Goal: Task Accomplishment & Management: Complete application form

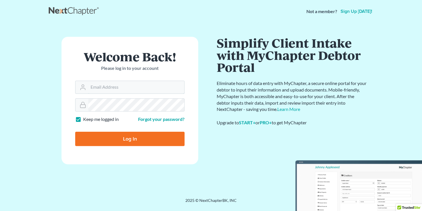
type input "[EMAIL_ADDRESS][DOMAIN_NAME]"
click at [131, 135] on input "Log In" at bounding box center [129, 139] width 109 height 14
type input "Thinking..."
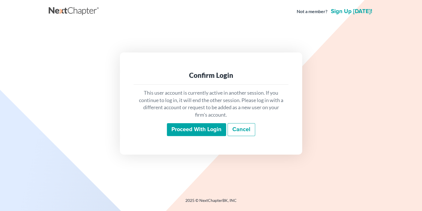
click at [194, 132] on input "Proceed with login" at bounding box center [196, 129] width 59 height 13
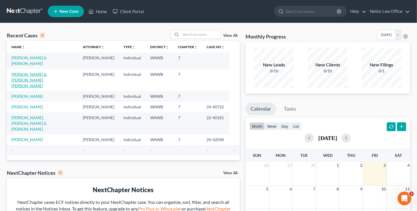
click at [41, 72] on link "[PERSON_NAME] & [PERSON_NAME], [PERSON_NAME]" at bounding box center [28, 80] width 35 height 16
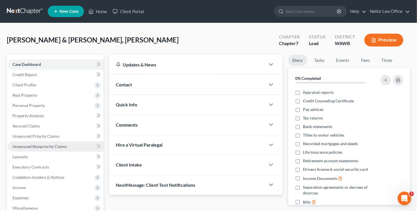
click at [44, 147] on span "Unsecured Nonpriority Claims" at bounding box center [40, 146] width 54 height 5
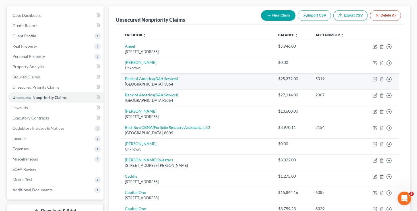
scroll to position [57, 0]
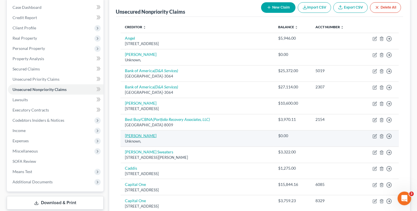
click at [139, 135] on link "[PERSON_NAME]" at bounding box center [141, 135] width 32 height 5
select select "14"
select select "0"
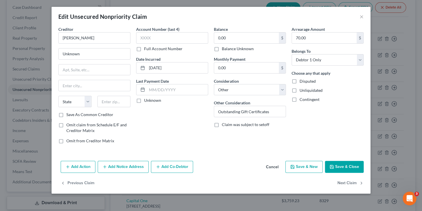
click at [352, 162] on button "Save & Close" at bounding box center [344, 167] width 39 height 12
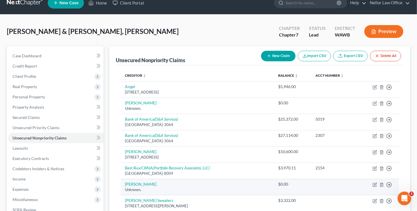
scroll to position [0, 0]
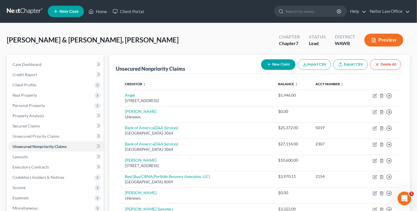
drag, startPoint x: 283, startPoint y: 64, endPoint x: 281, endPoint y: 81, distance: 16.9
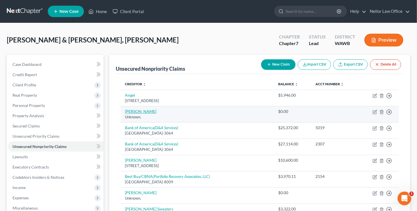
click at [145, 112] on link "[PERSON_NAME]" at bounding box center [141, 111] width 32 height 5
select select "14"
select select "0"
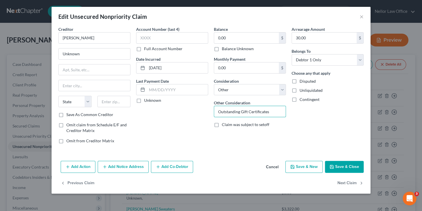
drag, startPoint x: 272, startPoint y: 112, endPoint x: 190, endPoint y: 110, distance: 82.3
click at [190, 110] on div "Creditor * [PERSON_NAME] Unknown State [US_STATE] AK AR AZ CA CO [GEOGRAPHIC_DA…" at bounding box center [211, 87] width 311 height 122
click at [342, 164] on button "Save & Close" at bounding box center [344, 167] width 39 height 12
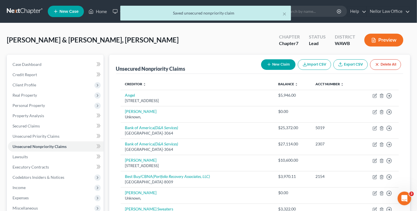
click at [278, 67] on button "New Claim" at bounding box center [278, 64] width 34 height 11
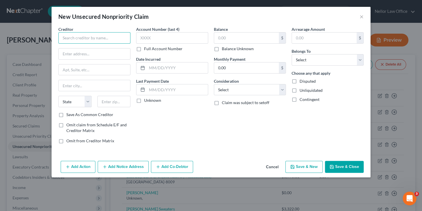
click at [91, 39] on input "text" at bounding box center [94, 37] width 72 height 11
type input "k"
type input "[PERSON_NAME]"
type input "Unknown"
type input "[DATE]"
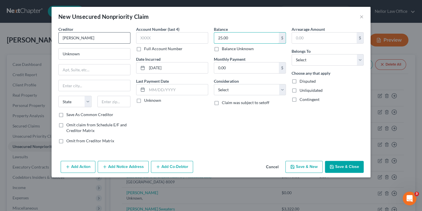
type input "25.00"
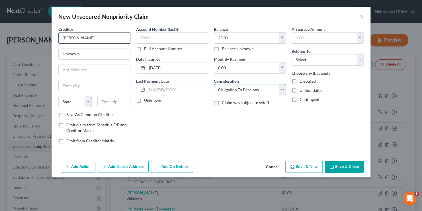
select select "14"
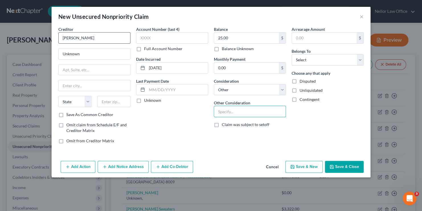
paste input "Outstanding Gift Certificates"
type input "Outstanding Gift Certificates"
click at [307, 168] on button "Save & New" at bounding box center [303, 167] width 37 height 12
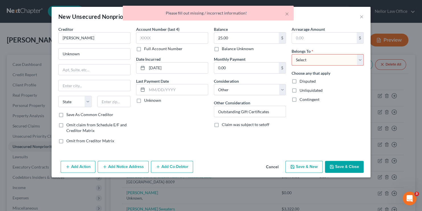
click at [304, 63] on select "Select Debtor 1 Only Debtor 2 Only Debtor 1 And Debtor 2 Only At Least One Of T…" at bounding box center [327, 59] width 72 height 11
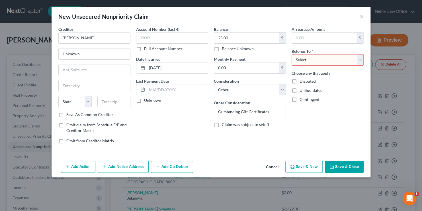
select select "0"
click at [291, 54] on select "Select Debtor 1 Only Debtor 2 Only Debtor 1 And Debtor 2 Only At Least One Of T…" at bounding box center [327, 59] width 72 height 11
click at [360, 167] on button "Save & Close" at bounding box center [344, 167] width 39 height 12
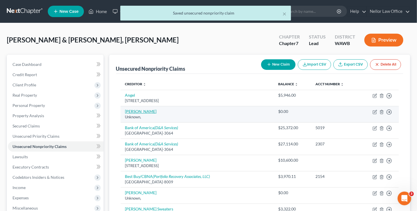
click at [143, 111] on link "[PERSON_NAME]" at bounding box center [141, 111] width 32 height 5
select select "14"
select select "0"
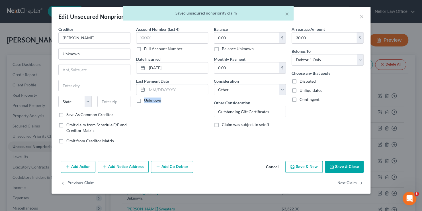
click at [335, 166] on button "Save & Close" at bounding box center [344, 167] width 39 height 12
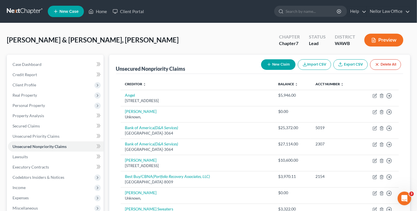
click at [278, 64] on button "New Claim" at bounding box center [278, 64] width 34 height 11
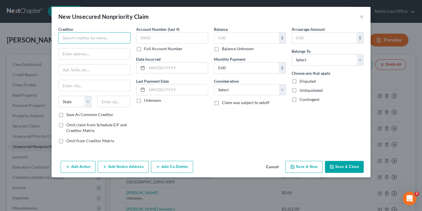
click at [102, 38] on input "text" at bounding box center [94, 37] width 72 height 11
type input "[PERSON_NAME]"
type input "Unknown"
type input "[DATE]"
type input "25.00"
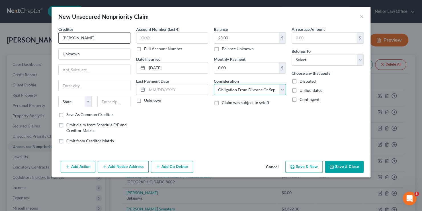
select select "14"
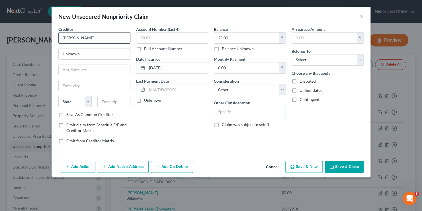
paste input "Outstanding Gift Certificates"
type input "Outstanding Gift Certificates"
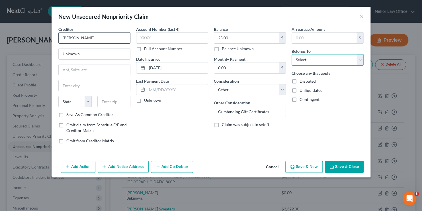
select select "0"
click at [346, 164] on button "Save & Close" at bounding box center [344, 167] width 39 height 12
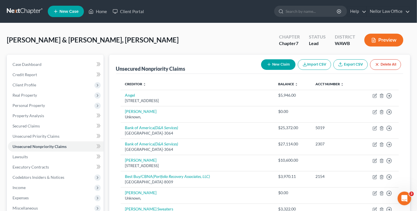
click at [271, 62] on button "New Claim" at bounding box center [278, 64] width 34 height 11
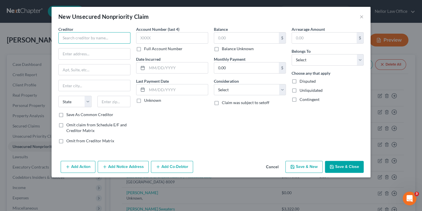
click at [110, 40] on input "text" at bounding box center [94, 37] width 72 height 11
type input "[PERSON_NAME]"
type input "Unknown"
type input "[DATE]"
type input "25.00"
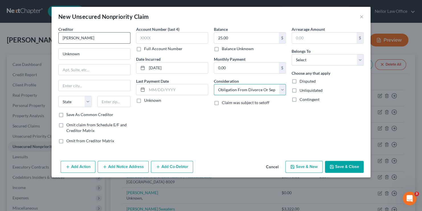
select select "14"
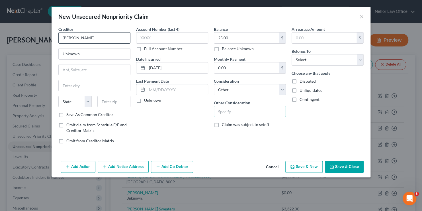
paste input "Outstanding Gift Certificates"
type input "Outstanding Gift Certificates"
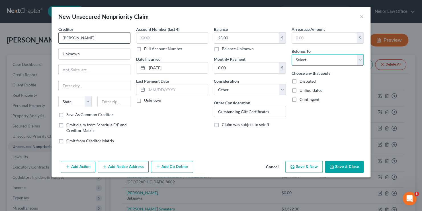
select select "0"
drag, startPoint x: 342, startPoint y: 166, endPoint x: 266, endPoint y: 144, distance: 79.4
click at [342, 166] on button "Save & Close" at bounding box center [344, 167] width 39 height 12
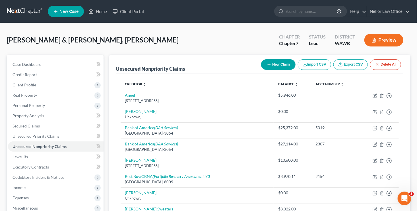
click at [276, 65] on button "New Claim" at bounding box center [278, 64] width 34 height 11
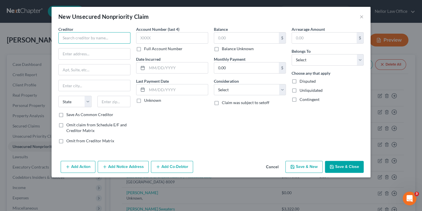
click at [94, 34] on input "text" at bounding box center [94, 37] width 72 height 11
type input "[PERSON_NAME]"
type input "Unknown"
type input "[DATE]"
type input "25.00"
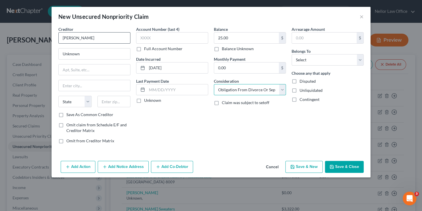
select select "14"
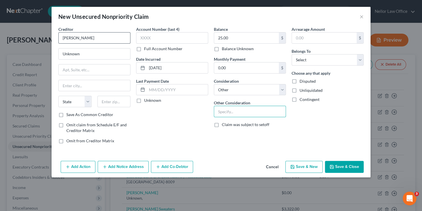
paste input "Outstanding Gift Certificates"
type input "Outstanding Gift Certificates"
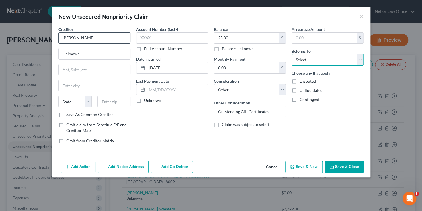
select select "0"
click at [306, 163] on button "Save & New" at bounding box center [303, 167] width 37 height 12
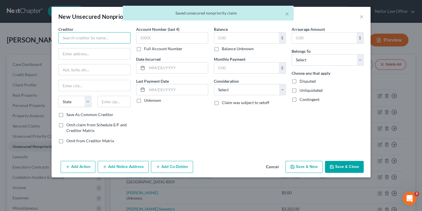
click at [112, 40] on input "text" at bounding box center [94, 37] width 72 height 11
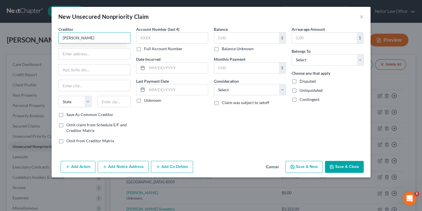
type input "[PERSON_NAME]"
type input "Unknown"
type input "[DATE]"
type input "50.00"
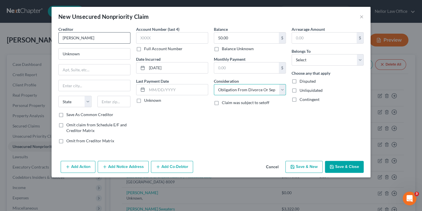
select select "14"
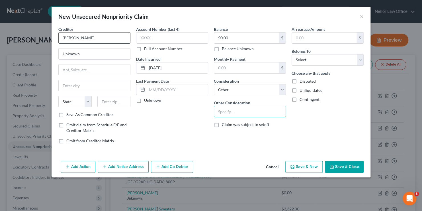
paste input "Outstanding Gift Certificates"
type input "Outstanding Gift Certificates"
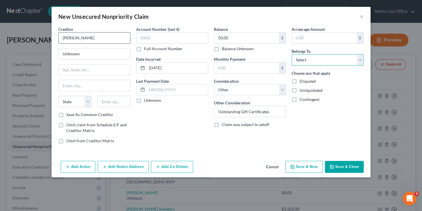
select select "0"
click at [302, 169] on button "Save & New" at bounding box center [303, 167] width 37 height 12
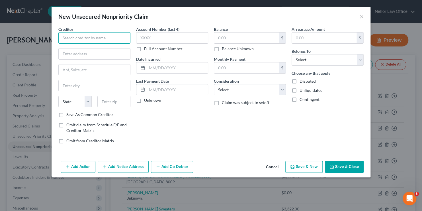
click at [87, 38] on input "text" at bounding box center [94, 37] width 72 height 11
click at [110, 42] on input "text" at bounding box center [94, 37] width 72 height 11
type input "[PERSON_NAME]"
type input "Unknown"
type input "[DATE]"
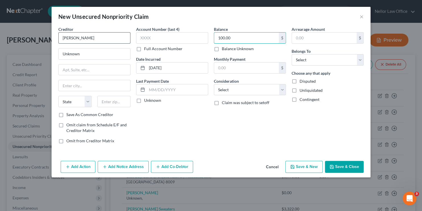
type input "100.00"
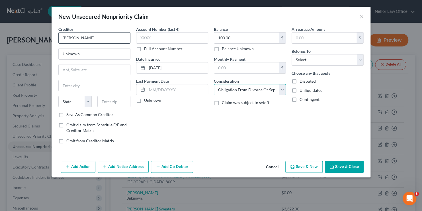
select select "14"
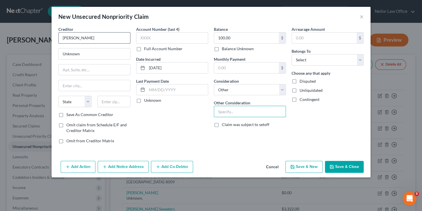
paste input "Outstanding Gift Certificates"
type input "Outstanding Gift Certificates"
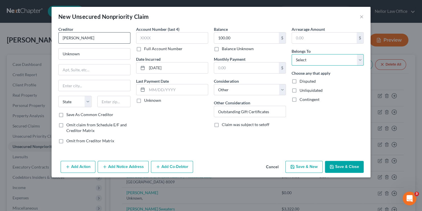
select select "0"
click at [336, 165] on button "Save & Close" at bounding box center [344, 167] width 39 height 12
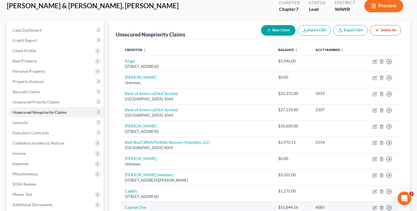
scroll to position [28, 0]
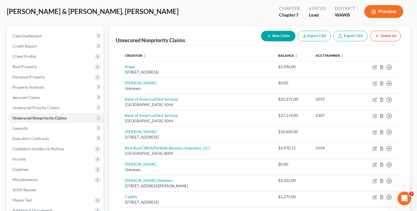
click at [279, 37] on button "New Claim" at bounding box center [278, 36] width 34 height 11
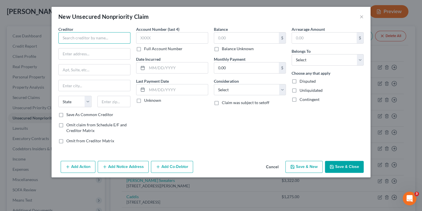
click at [78, 39] on input "text" at bounding box center [94, 37] width 72 height 11
type input "[PERSON_NAME]"
type input "Unknown"
type input "[DATE]"
type input "25.00"
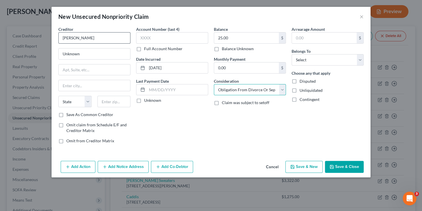
select select "14"
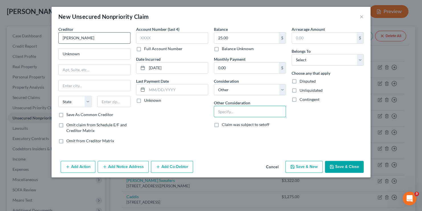
paste input "Outstanding Gift Certificates"
type input "Outstanding Gift Certificates"
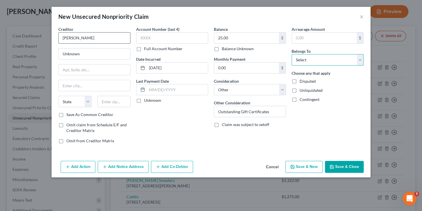
select select "0"
click at [301, 163] on button "Save & New" at bounding box center [303, 167] width 37 height 12
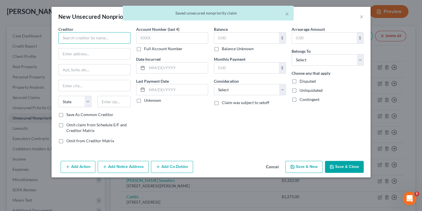
click at [95, 35] on input "text" at bounding box center [94, 37] width 72 height 11
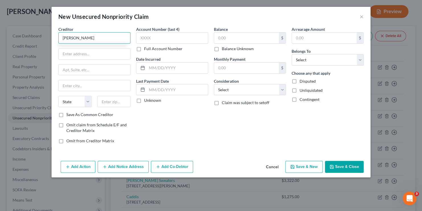
type input "[PERSON_NAME]"
type input "Unknown"
type input "[DATE]"
type input "25.00"
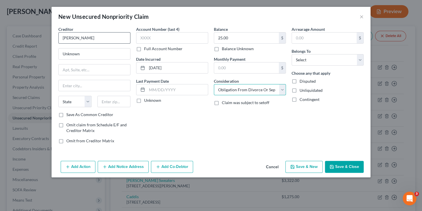
select select "14"
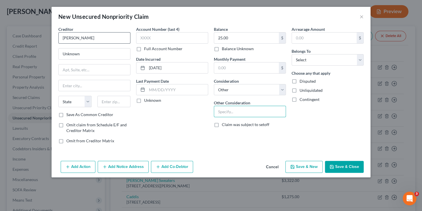
paste input "Outstanding Gift Certificates"
type input "Outstanding Gift Certificates"
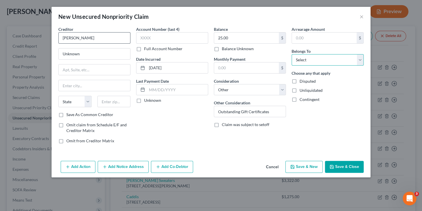
select select "0"
click at [317, 163] on button "Save & New" at bounding box center [303, 167] width 37 height 12
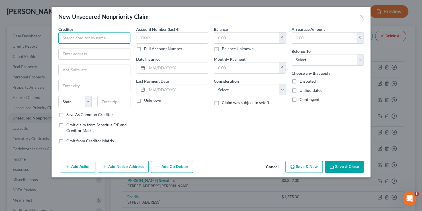
click at [89, 39] on input "text" at bounding box center [94, 37] width 72 height 11
type input "[PERSON_NAME]"
type input "Unknown"
type input "[DATE]"
type input "75.00"
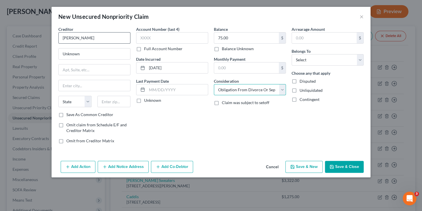
select select "14"
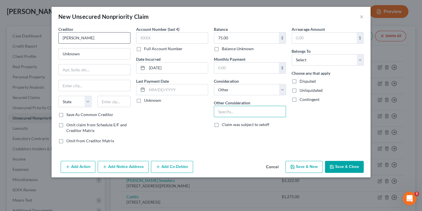
paste input "Outstanding Gift Certificates"
type input "Outstanding Gift Certificates"
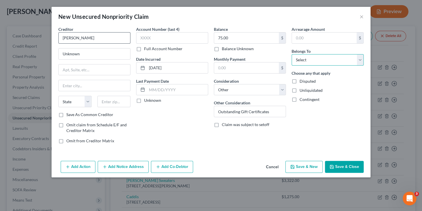
select select "0"
click at [317, 165] on button "Save & New" at bounding box center [303, 167] width 37 height 12
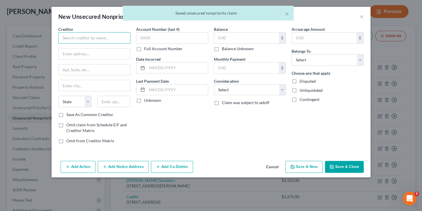
click at [84, 42] on input "text" at bounding box center [94, 37] width 72 height 11
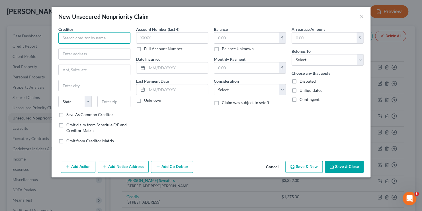
click at [82, 36] on input "text" at bounding box center [94, 37] width 72 height 11
type input "[PERSON_NAME]"
type input "Unknown"
type input "[DATE]"
type input "25.00"
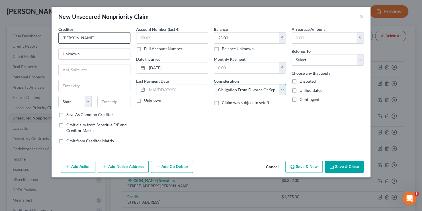
select select "14"
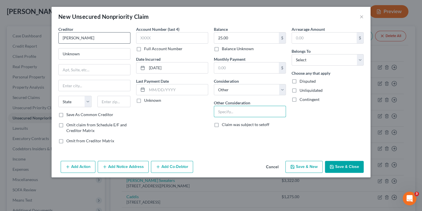
paste input "Outstanding Gift Certificates"
type input "Outstanding Gift Certificates"
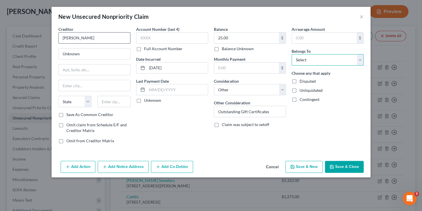
select select "0"
click at [294, 170] on button "Save & New" at bounding box center [303, 167] width 37 height 12
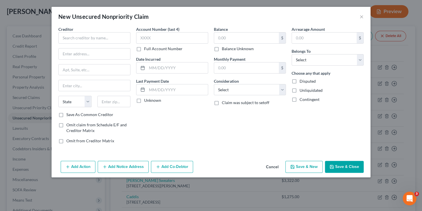
click at [102, 43] on div "Creditor * State [US_STATE] AK AR AZ CA CO [GEOGRAPHIC_DATA] DE DC [GEOGRAPHIC_…" at bounding box center [94, 68] width 72 height 85
click at [95, 34] on input "text" at bounding box center [94, 37] width 72 height 11
type input "[PERSON_NAME]"
type input "Unknown"
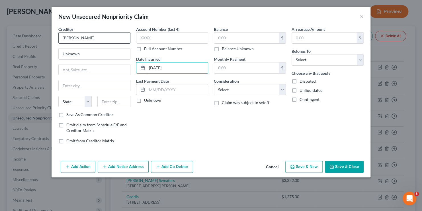
type input "[DATE]"
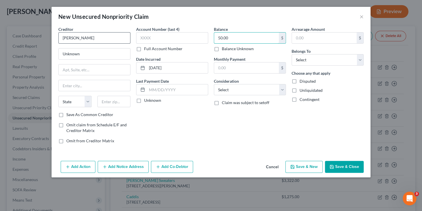
type input "50.00"
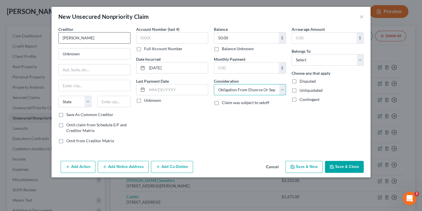
select select "14"
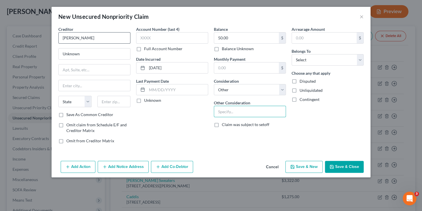
paste input "Outstanding Gift Certificates"
type input "Outstanding Gift Certificates"
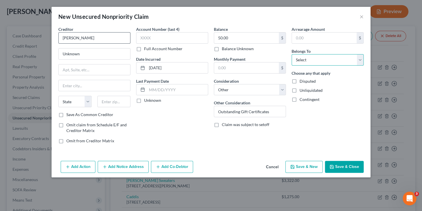
select select "0"
click at [296, 165] on button "Save & New" at bounding box center [303, 167] width 37 height 12
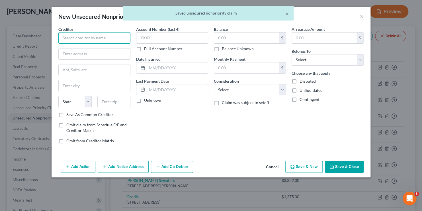
click at [114, 39] on input "text" at bounding box center [94, 37] width 72 height 11
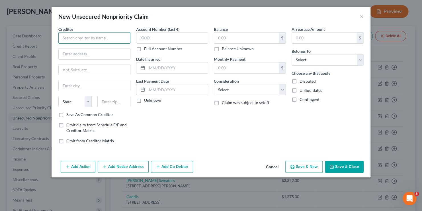
click at [105, 39] on input "text" at bounding box center [94, 37] width 72 height 11
type input "[PERSON_NAME]"
type input "Unknown"
type input "[DATE]"
type input "25.00"
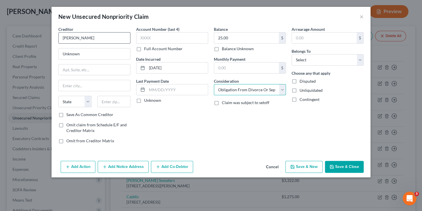
select select "14"
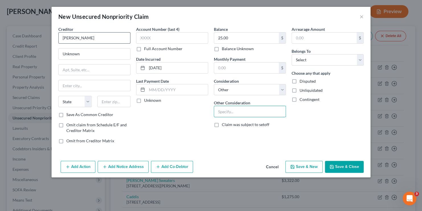
paste input "Outstanding Gift Certificates"
type input "Outstanding Gift Certificates"
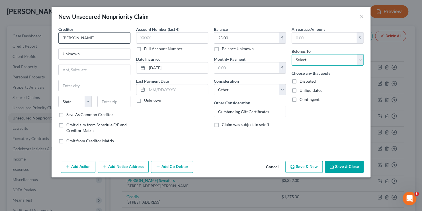
select select "0"
click at [306, 166] on button "Save & New" at bounding box center [303, 167] width 37 height 12
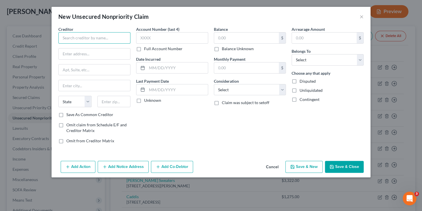
click at [93, 35] on input "text" at bounding box center [94, 37] width 72 height 11
type input "[PERSON_NAME]"
type input "Unknown"
type input "[DATE]"
type input "20.00"
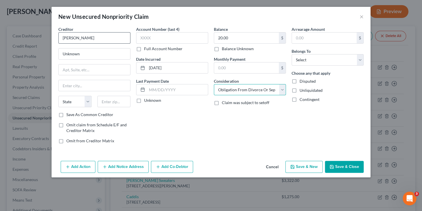
select select "14"
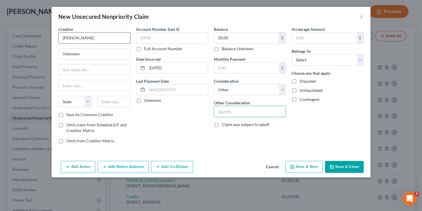
paste input "Outstanding Gift Certificates"
type input "Outstanding Gift Certificates"
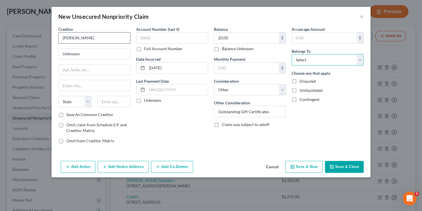
select select "0"
click at [308, 165] on button "Save & New" at bounding box center [303, 167] width 37 height 12
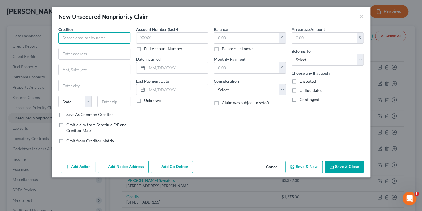
click at [104, 39] on input "text" at bounding box center [94, 37] width 72 height 11
type input "[PERSON_NAME] Field"
type input "Unknown"
type input "[DATE]"
type input "50.00"
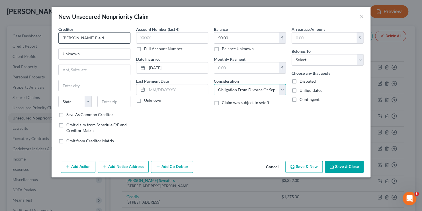
select select "14"
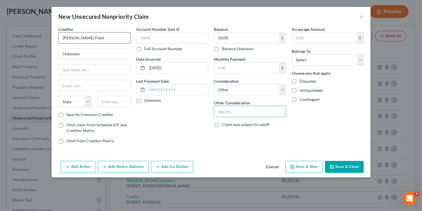
paste input "Outstanding Gift Certificates"
type input "Outstanding Gift Certificates"
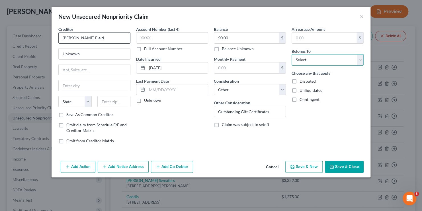
select select "0"
click at [297, 164] on button "Save & New" at bounding box center [303, 167] width 37 height 12
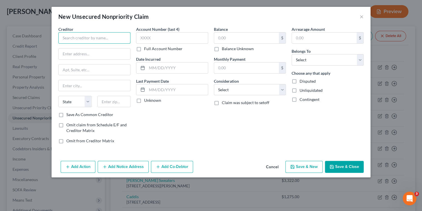
click at [98, 34] on input "text" at bounding box center [94, 37] width 72 height 11
type input "[PERSON_NAME]"
type input "Unknown"
type input "[DATE]"
type input "500.00"
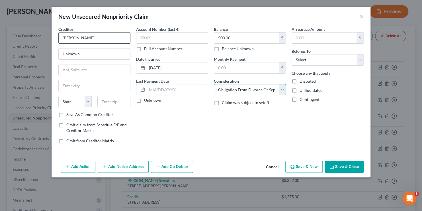
select select "14"
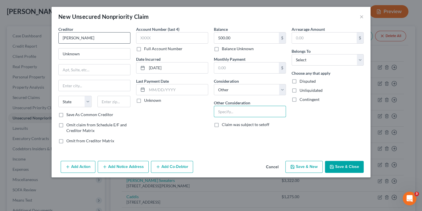
paste input "Outstanding Gift Certificates"
type input "Outstanding Gift Certificates"
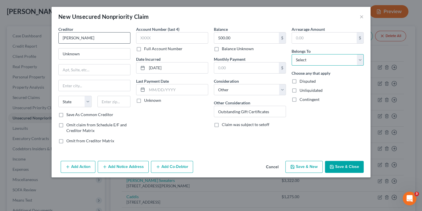
select select "0"
click at [305, 167] on button "Save & New" at bounding box center [303, 167] width 37 height 12
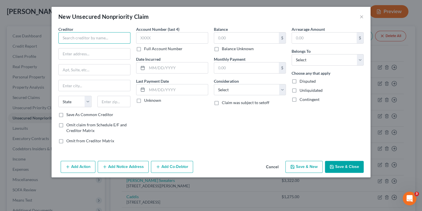
click at [89, 38] on input "text" at bounding box center [94, 37] width 72 height 11
click at [105, 39] on input "text" at bounding box center [94, 37] width 72 height 11
type input "[PERSON_NAME]"
type input "Unknown"
type input "[DATE]"
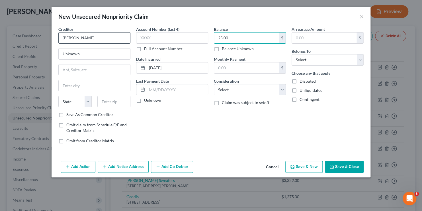
type input "25.00"
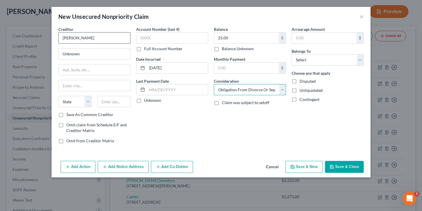
select select "14"
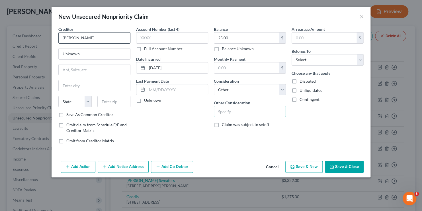
paste input "Outstanding Gift Certificates"
type input "Outstanding Gift Certificates"
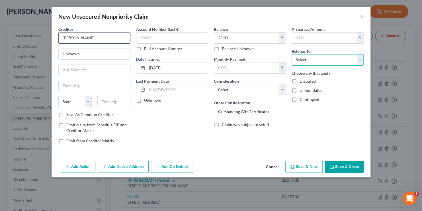
select select "0"
click at [297, 163] on button "Save & New" at bounding box center [303, 167] width 37 height 12
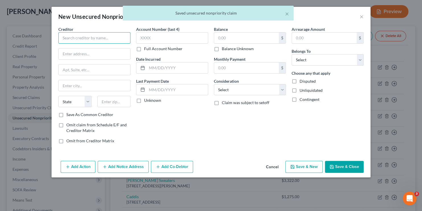
click at [71, 36] on input "text" at bounding box center [94, 37] width 72 height 11
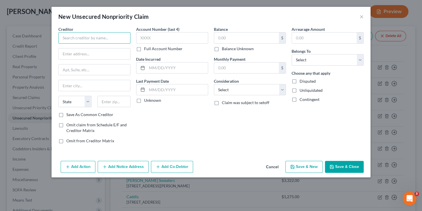
click at [86, 40] on input "text" at bounding box center [94, 37] width 72 height 11
type input "[PERSON_NAME]"
type input "Unknown"
type input "[DATE]"
type input "25.00"
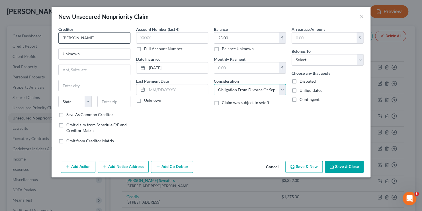
select select "14"
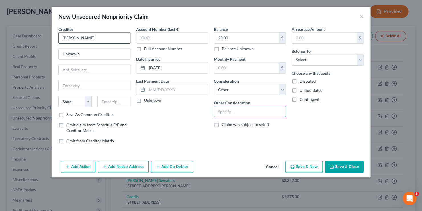
paste input "Outstanding Gift Certificates"
type input "Outstanding Gift Certificates"
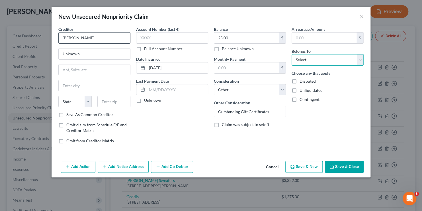
select select "0"
click at [294, 165] on icon "button" at bounding box center [292, 166] width 5 height 5
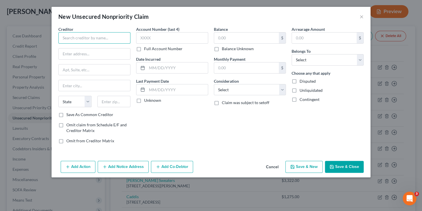
click at [89, 42] on input "text" at bounding box center [94, 37] width 72 height 11
type input "[PERSON_NAME]"
type input "Unknown"
type input "[DATE]"
type input "25.00"
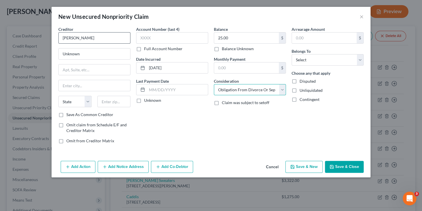
select select "14"
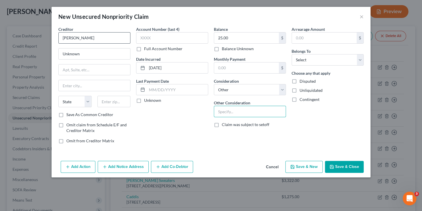
paste input "Outstanding Gift Certificates"
type input "Outstanding Gift Certificates"
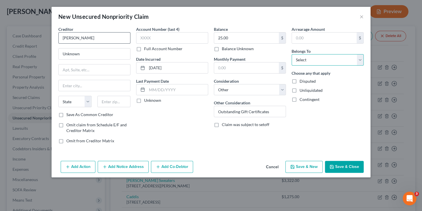
select select "0"
click at [302, 163] on button "Save & New" at bounding box center [303, 167] width 37 height 12
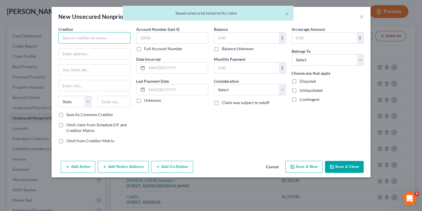
click at [83, 39] on input "text" at bounding box center [94, 37] width 72 height 11
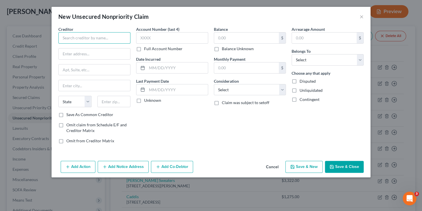
click at [78, 36] on input "text" at bounding box center [94, 37] width 72 height 11
type input "[PERSON_NAME]"
type input "Unknown"
type input "[DATE]"
type input "75.00"
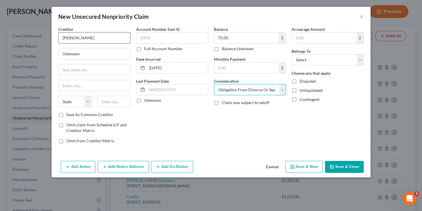
select select "14"
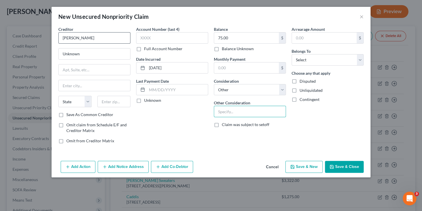
paste input "Outstanding Gift Certificates"
type input "Outstanding Gift Certificates"
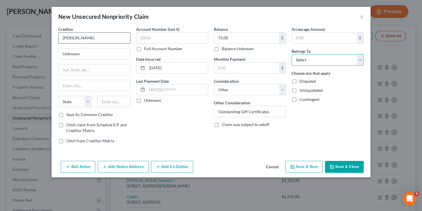
select select "0"
click at [303, 163] on button "Save & New" at bounding box center [303, 167] width 37 height 12
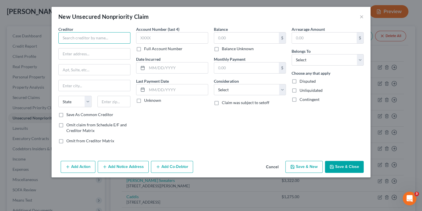
click at [82, 34] on input "text" at bounding box center [94, 37] width 72 height 11
type input "[PERSON_NAME]"
type input "Unknown"
type input "[DATE]"
type input "25.00"
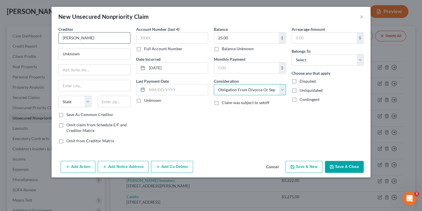
select select "14"
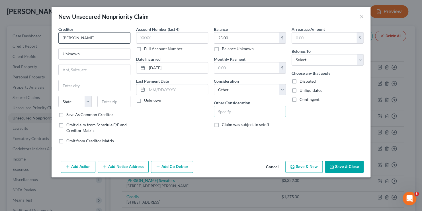
paste input "Outstanding Gift Certificates"
type input "Outstanding Gift Certificates"
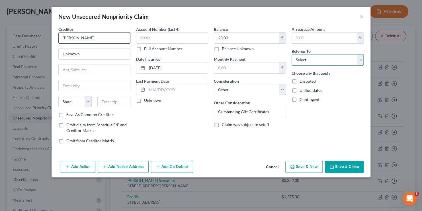
select select "0"
click at [306, 171] on button "Save & New" at bounding box center [303, 167] width 37 height 12
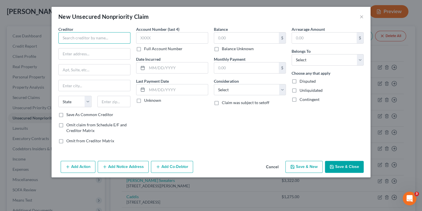
click at [74, 36] on input "text" at bounding box center [94, 37] width 72 height 11
type input "[PERSON_NAME]"
type input "[DATE]"
type input "25.00"
select select "14"
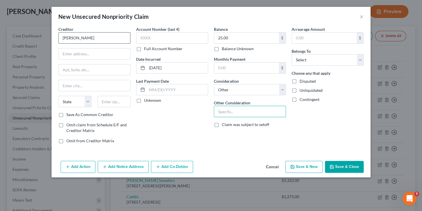
paste input "Outstanding Gift Certificates"
type input "Outstanding Gift Certificates"
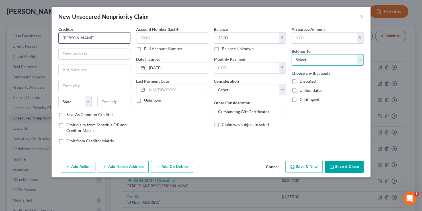
select select "0"
click at [307, 163] on button "Save & New" at bounding box center [303, 167] width 37 height 12
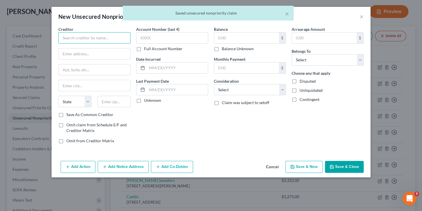
click at [90, 40] on input "text" at bounding box center [94, 37] width 72 height 11
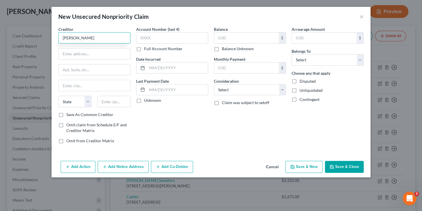
type input "[PERSON_NAME]"
click at [95, 47] on div "Creditor * [PERSON_NAME] State [US_STATE] AK AR AZ CA CO CT DE DC [GEOGRAPHIC_D…" at bounding box center [94, 68] width 72 height 85
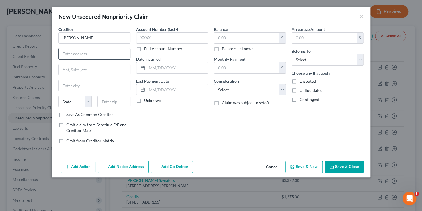
click at [95, 52] on input "text" at bounding box center [94, 53] width 71 height 11
type input "Unknown"
type input "[DATE]"
type input "75.00"
select select "14"
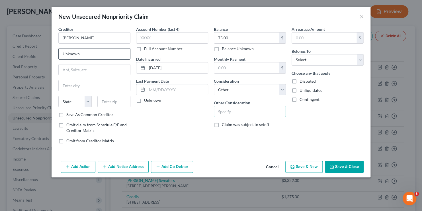
paste input "Outstanding Gift Certificates"
type input "Outstanding Gift Certificates"
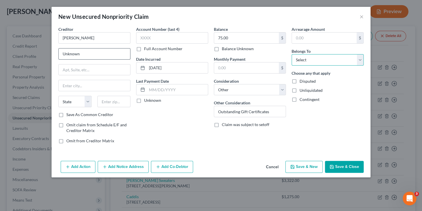
select select "0"
click at [302, 164] on button "Save & New" at bounding box center [303, 167] width 37 height 12
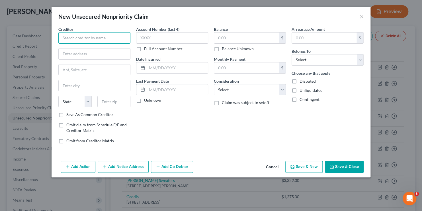
click at [75, 36] on input "text" at bounding box center [94, 37] width 72 height 11
type input "[PERSON_NAME]"
type input "Unknown"
type input "[DATE]"
type input "74.73"
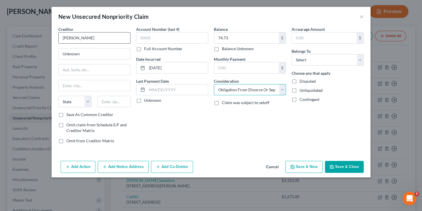
select select "14"
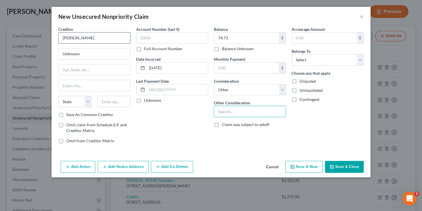
paste input "Outstanding Gift Certificates"
type input "Outstanding Gift Certificates"
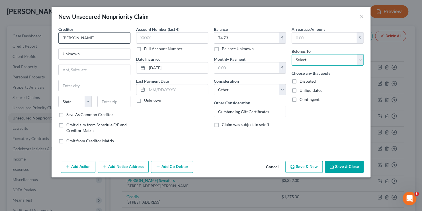
select select "0"
click at [299, 164] on button "Save & New" at bounding box center [303, 167] width 37 height 12
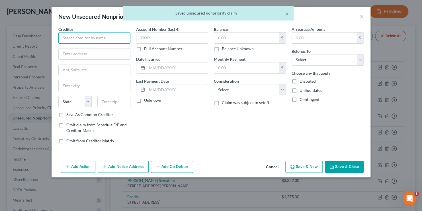
click at [96, 35] on input "text" at bounding box center [94, 37] width 72 height 11
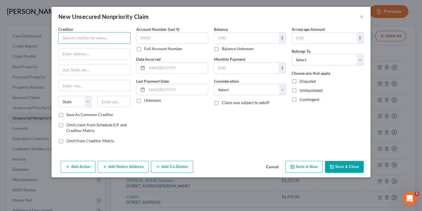
click at [80, 36] on input "text" at bounding box center [94, 37] width 72 height 11
type input "[PERSON_NAME]"
type input "Unknown"
type input "[DATE]"
type input "50.00"
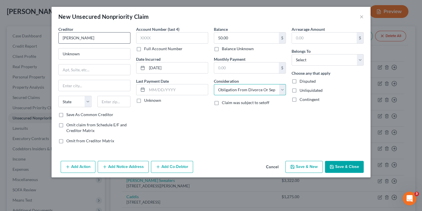
select select "14"
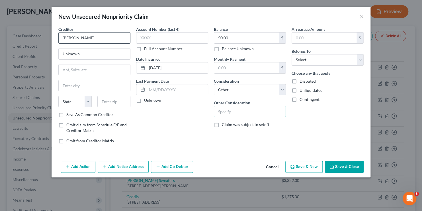
type input "o"
paste input "Outstanding Gift Certificates"
type input "Outstanding Gift Certificates"
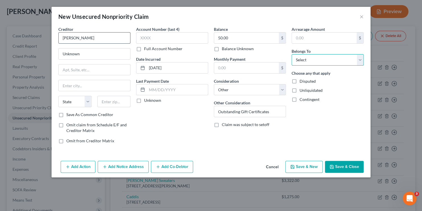
select select "0"
click at [305, 164] on button "Save & New" at bounding box center [303, 167] width 37 height 12
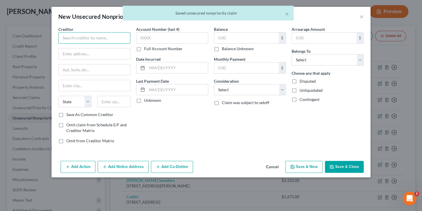
click at [80, 36] on input "text" at bounding box center [94, 37] width 72 height 11
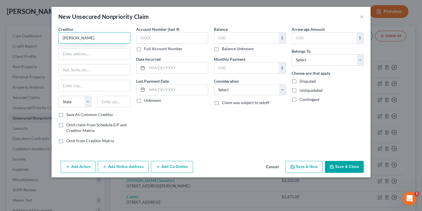
type input "[PERSON_NAME]"
type input "Unknown"
type input "1"
type input "[DATE]"
type input "100.00"
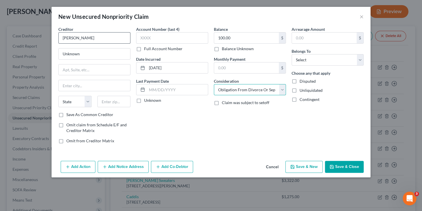
select select "14"
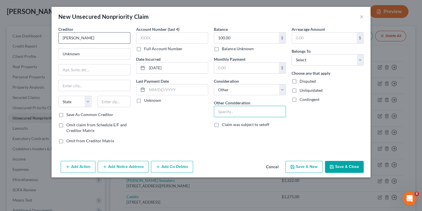
paste input "Outstanding Gift Certificates"
type input "Outstanding Gift Certificates"
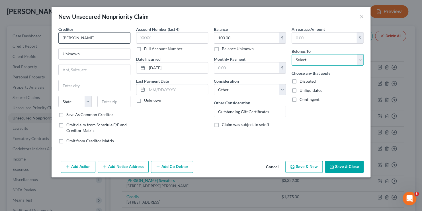
select select "0"
click at [313, 166] on button "Save & New" at bounding box center [303, 167] width 37 height 12
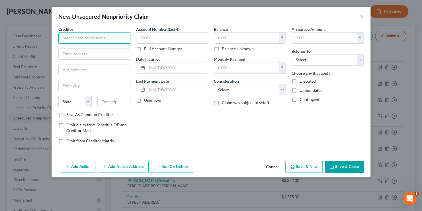
click at [71, 38] on input "text" at bounding box center [94, 37] width 72 height 11
type input "[PERSON_NAME]"
type input "Unknown"
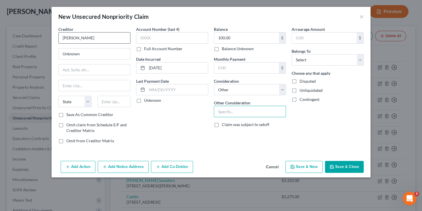
paste input "Outstanding Gift Certificates"
click at [306, 165] on button "Save & New" at bounding box center [303, 167] width 37 height 12
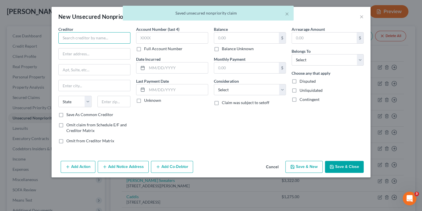
click at [80, 38] on input "text" at bounding box center [94, 37] width 72 height 11
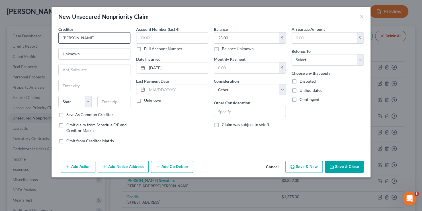
paste input "Outstanding Gift Certificates"
click at [320, 186] on div "New Unsecured Nonpriority Claim × Creditor * [PERSON_NAME] Unknown State [US_ST…" at bounding box center [211, 105] width 422 height 211
click at [301, 162] on button "Save & New" at bounding box center [303, 167] width 37 height 12
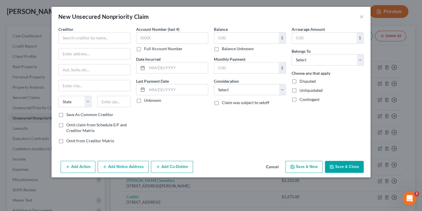
click at [364, 15] on div "New Unsecured Nonpriority Claim ×" at bounding box center [211, 16] width 319 height 19
click at [362, 17] on button "×" at bounding box center [362, 16] width 4 height 7
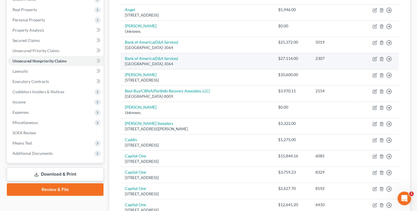
scroll to position [0, 0]
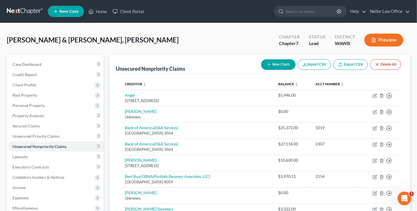
click at [277, 64] on button "New Claim" at bounding box center [278, 64] width 34 height 11
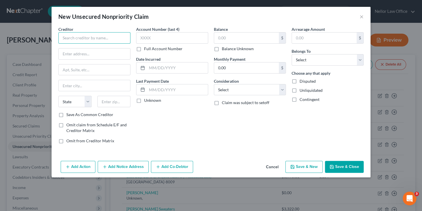
click at [94, 37] on input "text" at bounding box center [94, 37] width 72 height 11
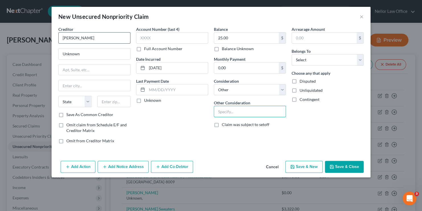
paste input "Outstanding Gift Certificates"
click at [309, 167] on button "Save & New" at bounding box center [303, 167] width 37 height 12
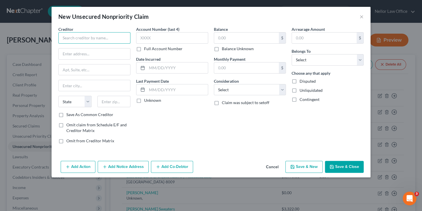
click at [69, 40] on input "text" at bounding box center [94, 37] width 72 height 11
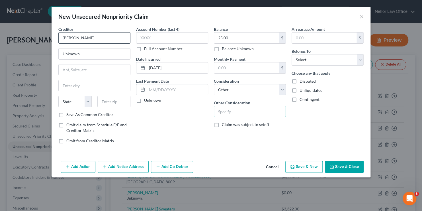
paste input "Outstanding Gift Certificates"
click at [294, 165] on icon "button" at bounding box center [292, 166] width 3 height 3
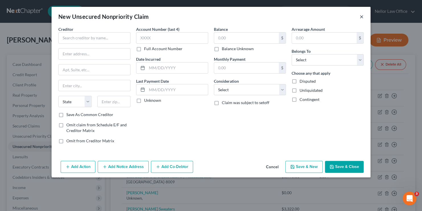
click at [360, 19] on button "×" at bounding box center [362, 16] width 4 height 7
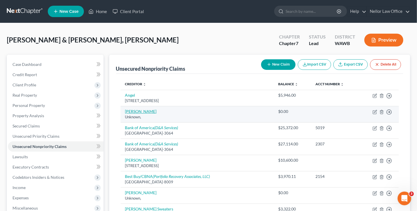
click at [140, 109] on link "[PERSON_NAME]" at bounding box center [141, 111] width 32 height 5
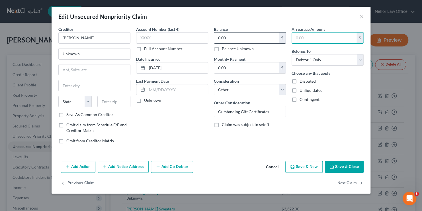
click at [260, 43] on input "0.00" at bounding box center [246, 37] width 65 height 11
click at [363, 161] on button "Save & Close" at bounding box center [344, 167] width 39 height 12
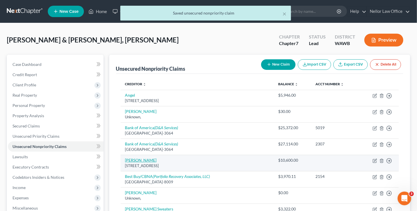
click at [137, 162] on link "[PERSON_NAME]" at bounding box center [141, 159] width 32 height 5
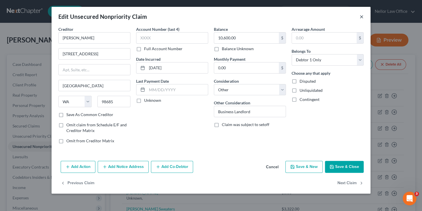
click at [362, 19] on button "×" at bounding box center [362, 16] width 4 height 7
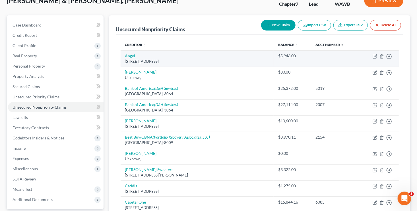
scroll to position [57, 0]
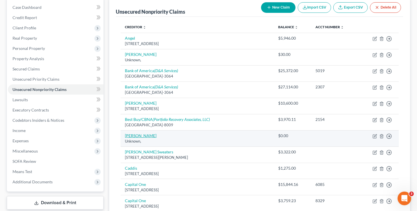
click at [137, 136] on link "[PERSON_NAME]" at bounding box center [141, 135] width 32 height 5
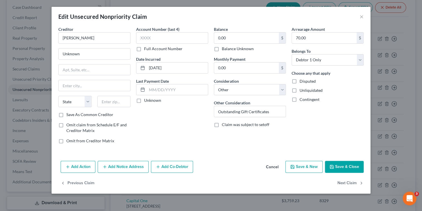
click at [352, 169] on button "Save & Close" at bounding box center [344, 167] width 39 height 12
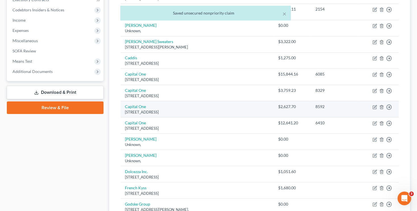
scroll to position [171, 0]
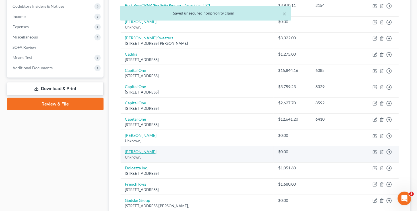
click at [133, 149] on link "[PERSON_NAME]" at bounding box center [141, 151] width 32 height 5
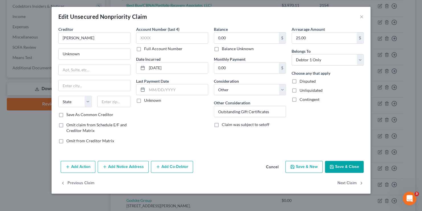
click at [342, 168] on button "Save & Close" at bounding box center [344, 167] width 39 height 12
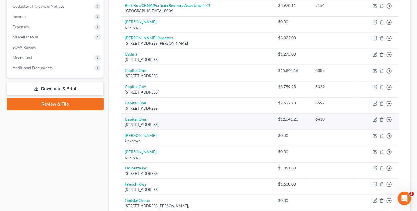
scroll to position [0, 0]
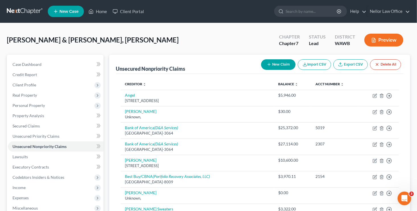
click at [278, 63] on button "New Claim" at bounding box center [278, 64] width 34 height 11
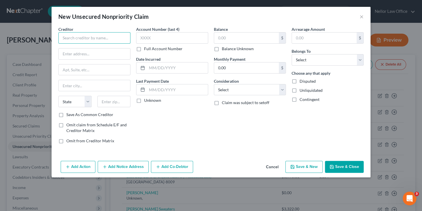
click at [111, 40] on input "text" at bounding box center [94, 37] width 72 height 11
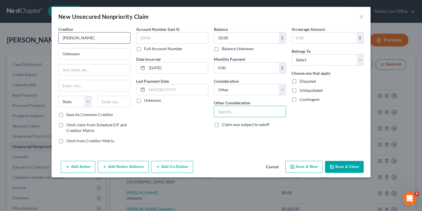
paste input "Outstanding Gift Certificates"
click at [311, 165] on button "Save & New" at bounding box center [303, 167] width 37 height 12
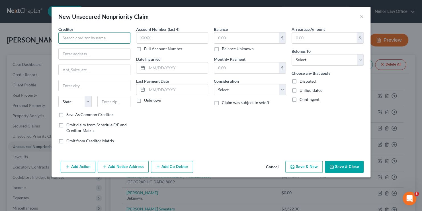
click at [67, 43] on input "text" at bounding box center [94, 37] width 72 height 11
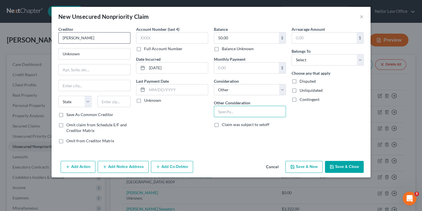
paste input "Outstanding Gift Certificates"
click at [312, 162] on button "Save & New" at bounding box center [303, 167] width 37 height 12
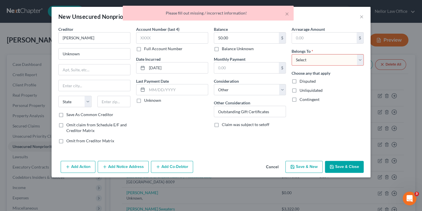
click at [310, 55] on select "Select Debtor 1 Only Debtor 2 Only Debtor 1 And Debtor 2 Only At Least One Of T…" at bounding box center [327, 59] width 72 height 11
click at [291, 54] on select "Select Debtor 1 Only Debtor 2 Only Debtor 1 And Debtor 2 Only At Least One Of T…" at bounding box center [327, 59] width 72 height 11
click at [303, 162] on button "Save & New" at bounding box center [303, 167] width 37 height 12
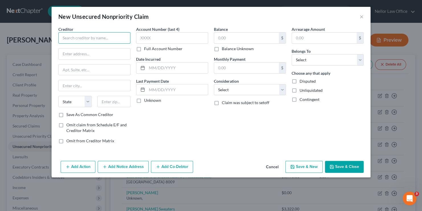
click at [73, 36] on input "text" at bounding box center [94, 37] width 72 height 11
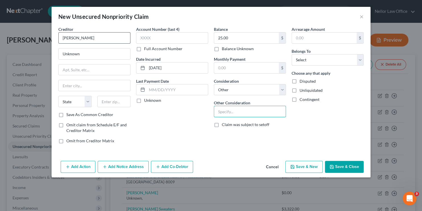
paste input "Outstanding Gift Certificates"
click at [303, 169] on button "Save & New" at bounding box center [303, 167] width 37 height 12
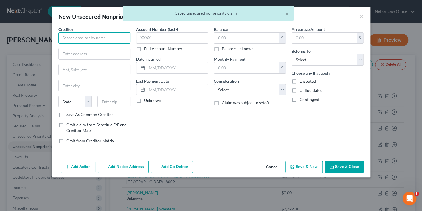
click at [81, 35] on input "text" at bounding box center [94, 37] width 72 height 11
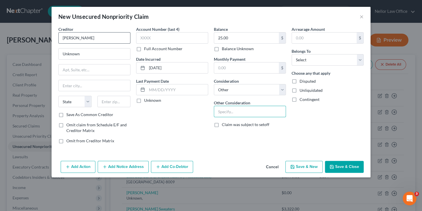
paste input "Outstanding Gift Certificates"
click at [301, 163] on button "Save & New" at bounding box center [303, 167] width 37 height 12
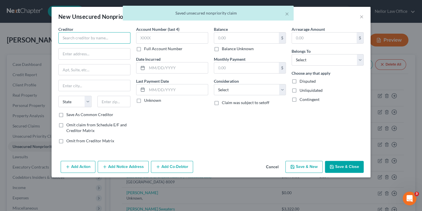
click at [113, 36] on input "text" at bounding box center [94, 37] width 72 height 11
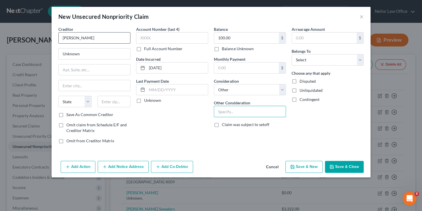
paste input "Outstanding Gift Certificates"
click at [312, 164] on button "Save & New" at bounding box center [303, 167] width 37 height 12
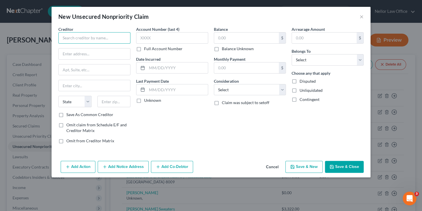
click at [91, 39] on input "text" at bounding box center [94, 37] width 72 height 11
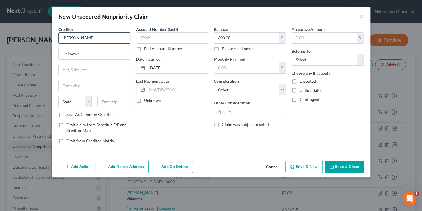
paste input "Outstanding Gift Certificates"
click at [295, 169] on button "Save & New" at bounding box center [303, 167] width 37 height 12
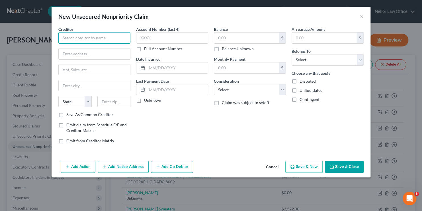
click at [100, 38] on input "text" at bounding box center [94, 37] width 72 height 11
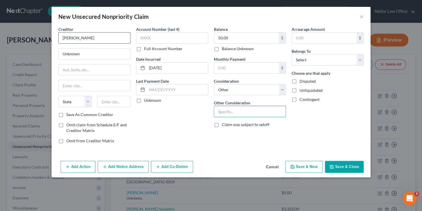
paste input "Outstanding Gift Certificates"
click at [304, 165] on button "Save & New" at bounding box center [303, 167] width 37 height 12
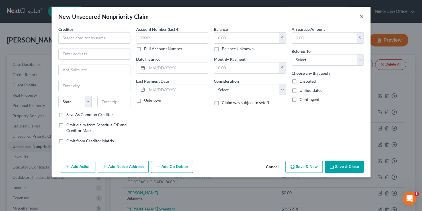
click at [362, 19] on button "×" at bounding box center [362, 16] width 4 height 7
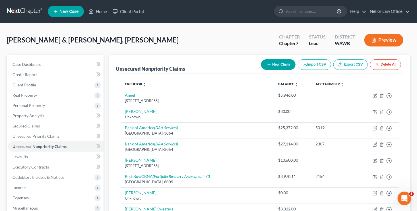
click at [272, 63] on button "New Claim" at bounding box center [278, 64] width 34 height 11
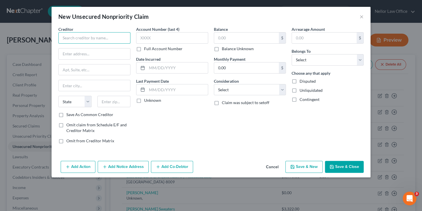
click at [108, 40] on input "text" at bounding box center [94, 37] width 72 height 11
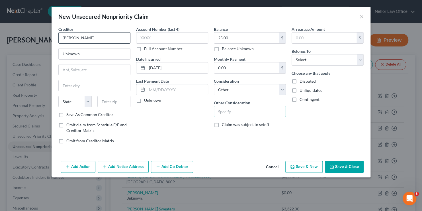
paste input "Outstanding Gift Certificates"
click at [307, 165] on button "Save & New" at bounding box center [303, 167] width 37 height 12
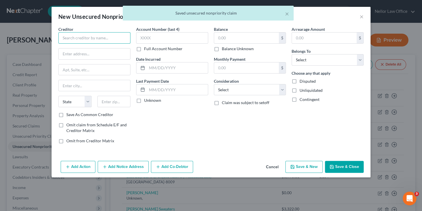
click at [87, 38] on input "text" at bounding box center [94, 37] width 72 height 11
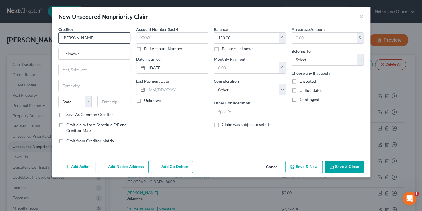
paste input "Outstanding Gift Certificates"
click at [298, 167] on button "Save & New" at bounding box center [303, 167] width 37 height 12
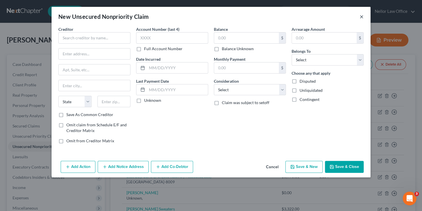
drag, startPoint x: 361, startPoint y: 16, endPoint x: 355, endPoint y: 18, distance: 6.5
click at [361, 16] on button "×" at bounding box center [362, 16] width 4 height 7
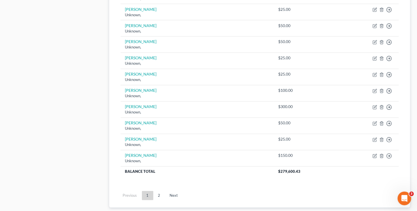
scroll to position [1025, 0]
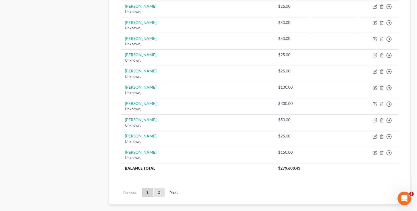
click at [161, 189] on link "2" at bounding box center [159, 192] width 11 height 9
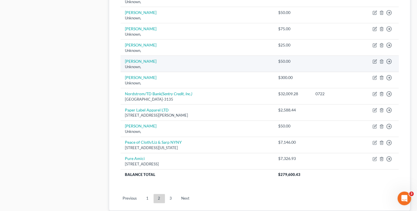
scroll to position [416, 0]
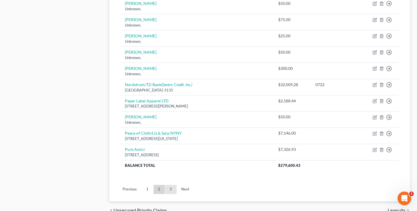
click at [173, 185] on link "3" at bounding box center [170, 189] width 11 height 9
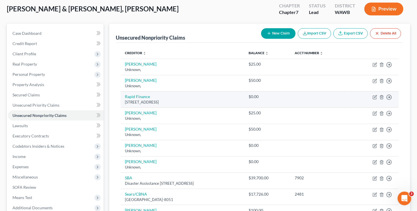
scroll to position [0, 0]
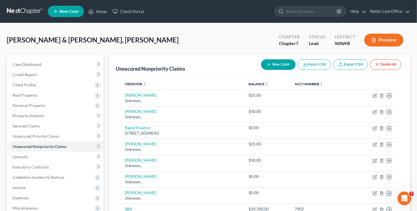
click at [274, 66] on button "New Claim" at bounding box center [278, 64] width 34 height 11
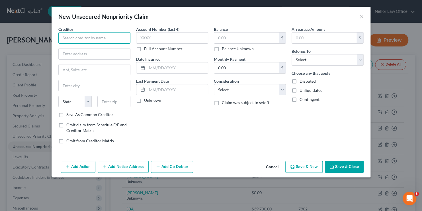
click at [90, 34] on input "text" at bounding box center [94, 37] width 72 height 11
click at [110, 34] on input "text" at bounding box center [94, 37] width 72 height 11
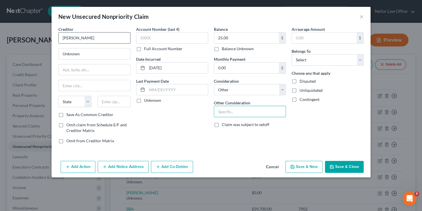
paste input "Outstanding Gift Certificates"
click at [315, 167] on button "Save & New" at bounding box center [303, 167] width 37 height 12
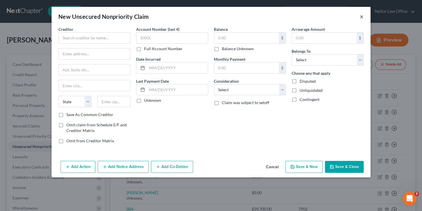
click at [362, 13] on button "×" at bounding box center [362, 16] width 4 height 7
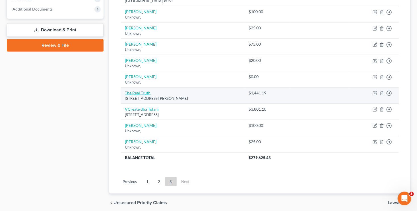
scroll to position [250, 0]
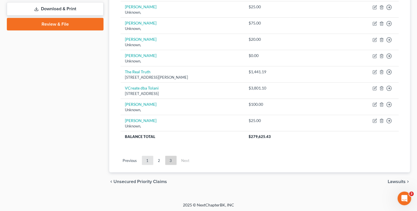
click at [147, 160] on link "1" at bounding box center [147, 160] width 11 height 9
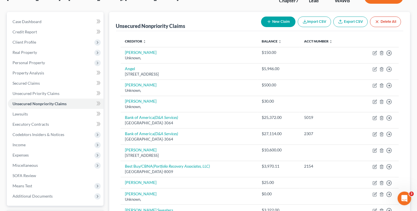
scroll to position [0, 0]
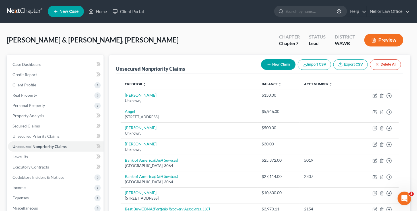
click at [286, 61] on button "New Claim" at bounding box center [278, 64] width 34 height 11
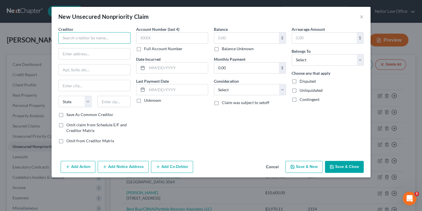
click at [127, 34] on input "text" at bounding box center [94, 37] width 72 height 11
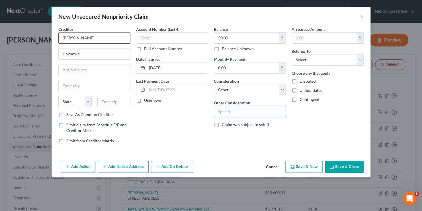
paste input "Outstanding Gift Certificates"
click at [302, 168] on button "Save & New" at bounding box center [303, 167] width 37 height 12
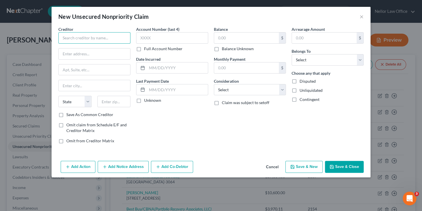
click at [94, 42] on input "text" at bounding box center [94, 37] width 72 height 11
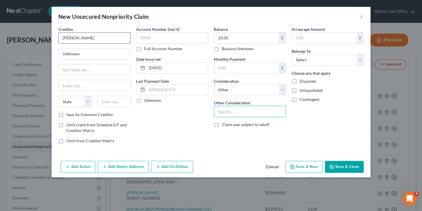
paste input "Outstanding Gift Certificates"
click at [299, 167] on button "Save & New" at bounding box center [303, 167] width 37 height 12
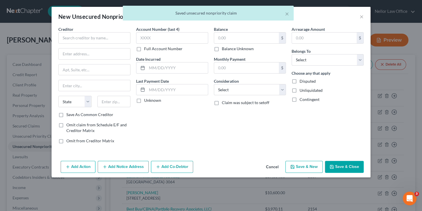
click at [360, 16] on div "× Saved unsecured nonpriority claim" at bounding box center [208, 15] width 422 height 18
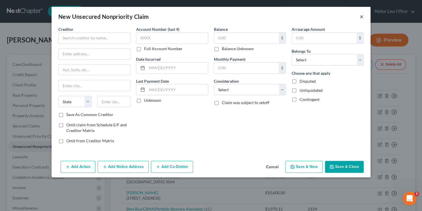
click at [362, 17] on button "×" at bounding box center [362, 16] width 4 height 7
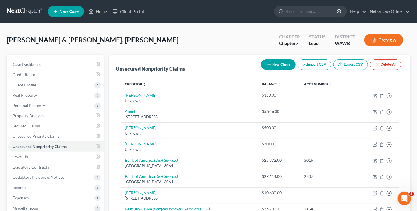
click at [280, 66] on button "New Claim" at bounding box center [278, 64] width 34 height 11
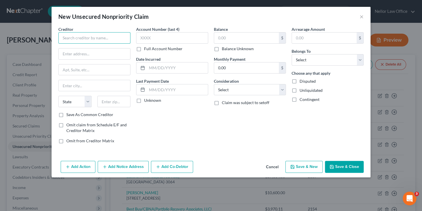
click at [90, 39] on input "text" at bounding box center [94, 37] width 72 height 11
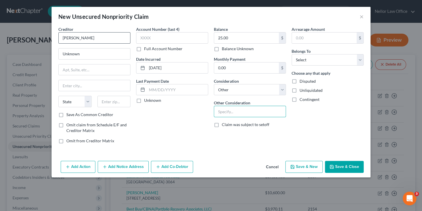
paste input "Outstanding Gift Certificates"
click at [311, 168] on button "Save & New" at bounding box center [303, 167] width 37 height 12
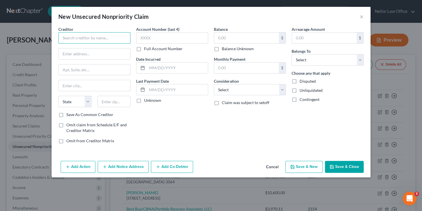
drag, startPoint x: 94, startPoint y: 34, endPoint x: 96, endPoint y: 38, distance: 3.8
click at [94, 34] on input "text" at bounding box center [94, 37] width 72 height 11
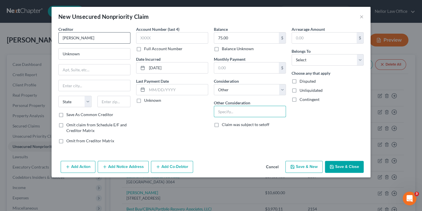
paste input "Outstanding Gift Certificates"
click at [300, 164] on button "Save & New" at bounding box center [303, 167] width 37 height 12
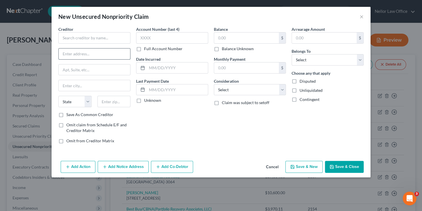
click at [72, 50] on input "text" at bounding box center [94, 53] width 71 height 11
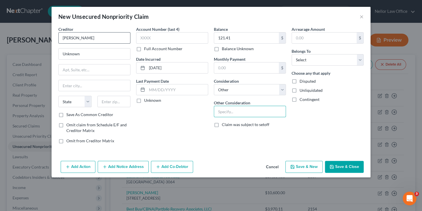
paste input "Outstanding Gift Certificates"
click at [317, 165] on button "Save & New" at bounding box center [303, 167] width 37 height 12
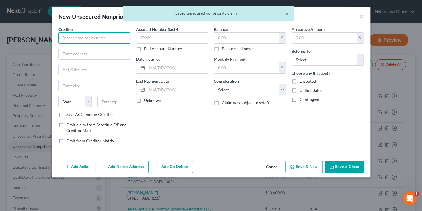
click at [85, 39] on input "text" at bounding box center [94, 37] width 72 height 11
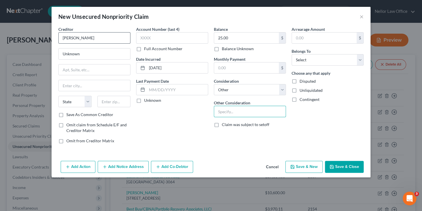
paste input "Outstanding Gift Certificates"
click at [299, 163] on button "Save & New" at bounding box center [303, 167] width 37 height 12
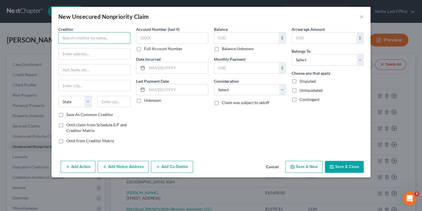
click at [91, 39] on input "text" at bounding box center [94, 37] width 72 height 11
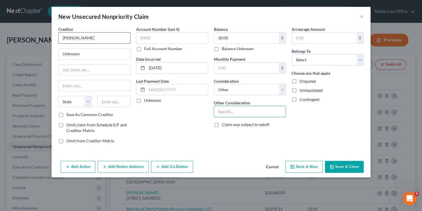
paste input "Outstanding Gift Certificates"
click at [301, 170] on button "Save & New" at bounding box center [303, 167] width 37 height 12
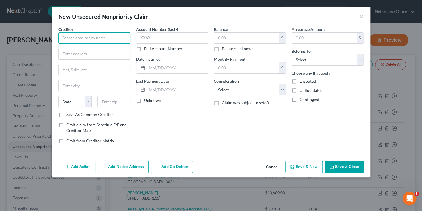
click at [69, 41] on input "text" at bounding box center [94, 37] width 72 height 11
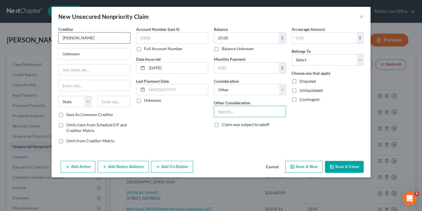
paste input "Outstanding Gift Certificates"
click at [298, 165] on button "Save & New" at bounding box center [303, 167] width 37 height 12
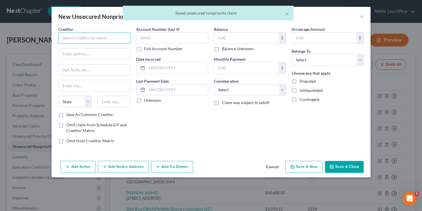
click at [92, 35] on input "text" at bounding box center [94, 37] width 72 height 11
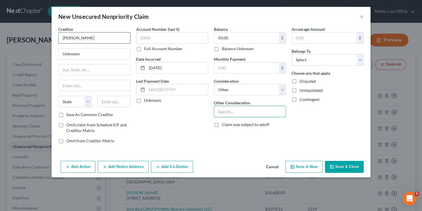
paste input "Outstanding Gift Certificates"
click at [311, 164] on button "Save & New" at bounding box center [303, 167] width 37 height 12
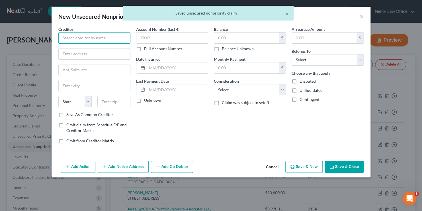
click at [78, 40] on input "text" at bounding box center [94, 37] width 72 height 11
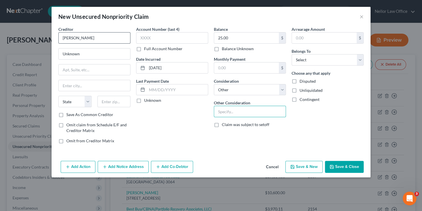
paste input "Outstanding Gift Certificates"
click at [299, 166] on button "Save & New" at bounding box center [303, 167] width 37 height 12
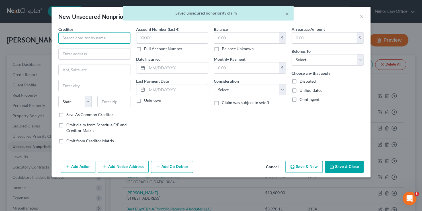
click at [83, 40] on input "text" at bounding box center [94, 37] width 72 height 11
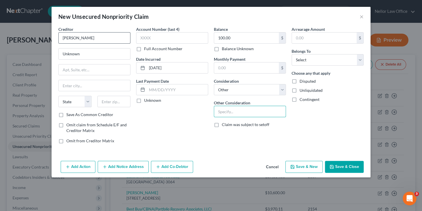
paste input "Outstanding Gift Certificates"
click at [309, 164] on button "Save & New" at bounding box center [303, 167] width 37 height 12
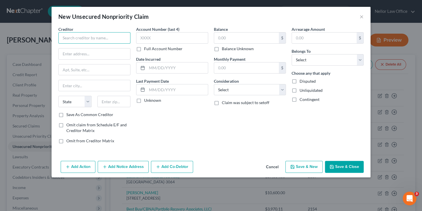
click at [98, 36] on input "text" at bounding box center [94, 37] width 72 height 11
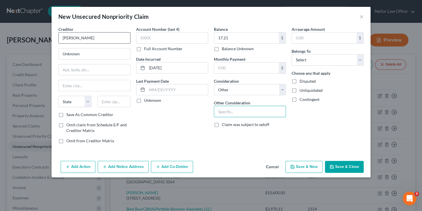
paste input "Outstanding Gift Certificates"
click at [309, 173] on div "Add Action Add Notice Address Add Co-Debtor Cancel Save & New Save & Close" at bounding box center [211, 167] width 319 height 19
click at [306, 169] on button "Save & New" at bounding box center [303, 167] width 37 height 12
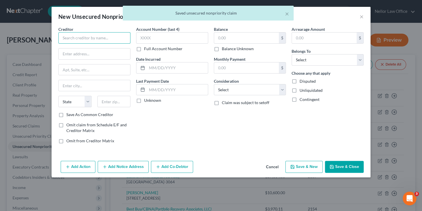
click at [85, 37] on input "text" at bounding box center [94, 37] width 72 height 11
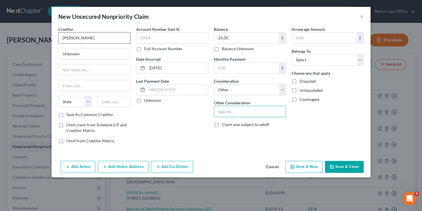
paste input "Outstanding Gift Certificates"
click at [310, 167] on button "Save & New" at bounding box center [303, 167] width 37 height 12
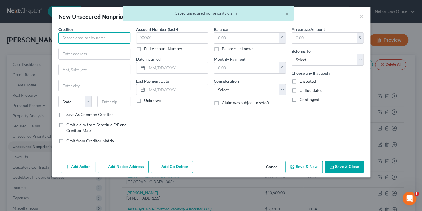
click at [91, 35] on input "text" at bounding box center [94, 37] width 72 height 11
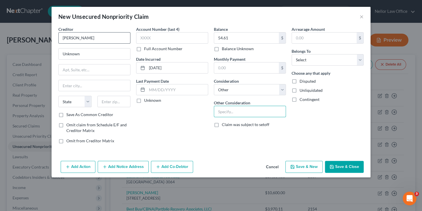
paste input "Outstanding Gift Certificates"
click at [305, 166] on button "Save & New" at bounding box center [303, 167] width 37 height 12
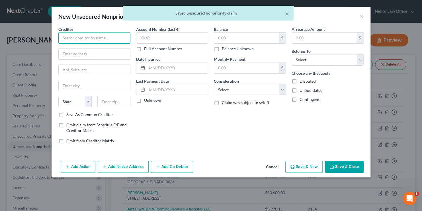
click at [73, 35] on input "text" at bounding box center [94, 37] width 72 height 11
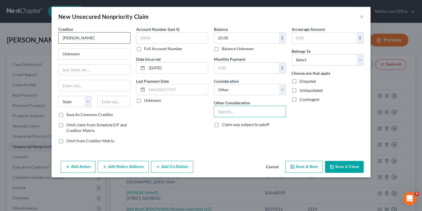
paste input "Outstanding Gift Certificates"
click at [304, 163] on button "Save & New" at bounding box center [303, 167] width 37 height 12
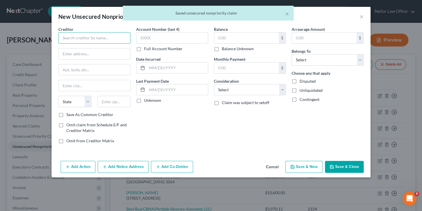
click at [98, 39] on input "text" at bounding box center [94, 37] width 72 height 11
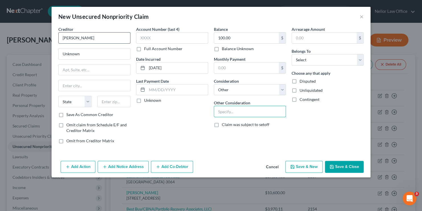
paste input "Outstanding Gift Certificates"
click at [305, 163] on button "Save & New" at bounding box center [303, 167] width 37 height 12
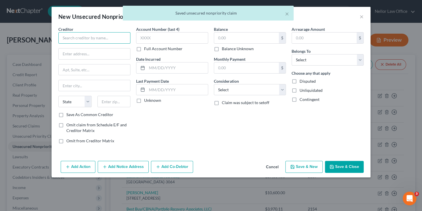
click at [97, 36] on input "text" at bounding box center [94, 37] width 72 height 11
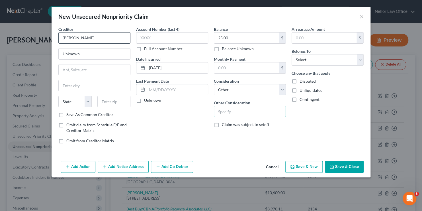
paste input "Outstanding Gift Certificates"
click at [342, 164] on button "Save & Close" at bounding box center [344, 167] width 39 height 12
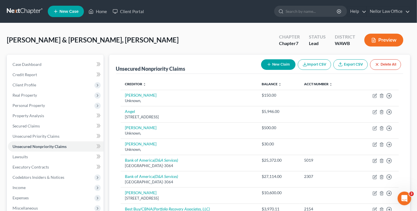
click at [281, 65] on button "New Claim" at bounding box center [278, 64] width 34 height 11
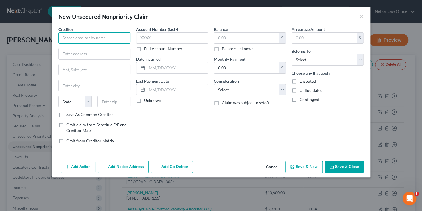
click at [98, 34] on input "text" at bounding box center [94, 37] width 72 height 11
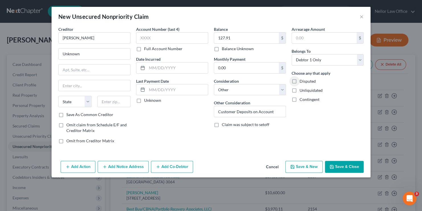
click at [299, 163] on button "Save & New" at bounding box center [303, 167] width 37 height 12
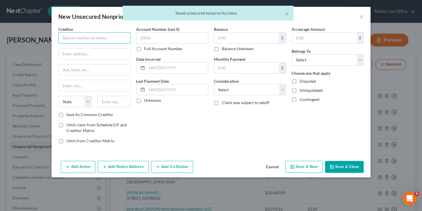
click at [90, 37] on input "text" at bounding box center [94, 37] width 72 height 11
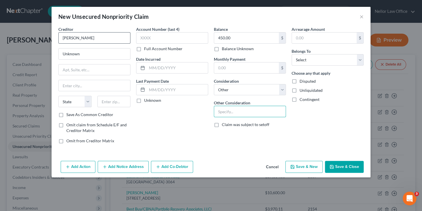
paste input "Customer Deposits on Account"
click at [295, 164] on icon "button" at bounding box center [292, 166] width 5 height 5
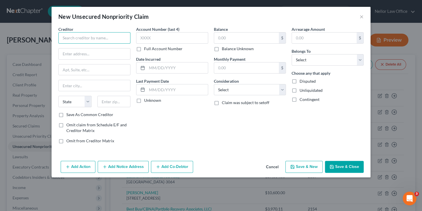
click at [91, 36] on input "text" at bounding box center [94, 37] width 72 height 11
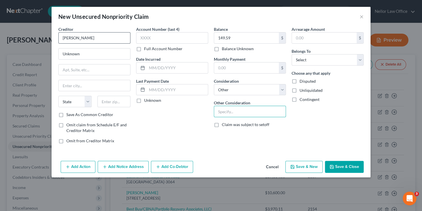
paste input "Customer Deposits on Account"
click at [300, 166] on button "Save & New" at bounding box center [303, 167] width 37 height 12
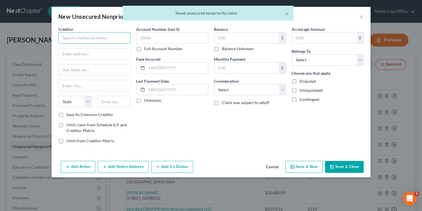
click at [71, 36] on input "text" at bounding box center [94, 37] width 72 height 11
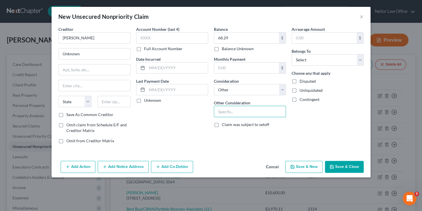
paste input "Customer Deposits on Account"
click at [301, 162] on button "Save & New" at bounding box center [303, 167] width 37 height 12
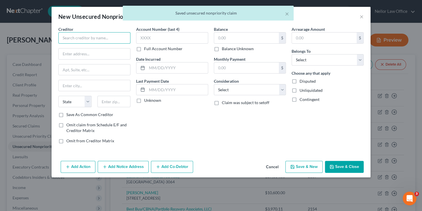
click at [90, 35] on input "text" at bounding box center [94, 37] width 72 height 11
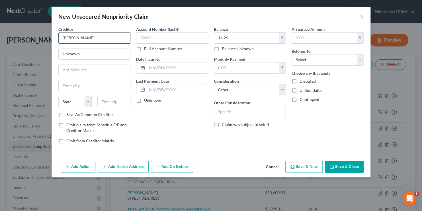
paste input "Customer Deposits on Account"
click at [298, 163] on button "Save & New" at bounding box center [303, 167] width 37 height 12
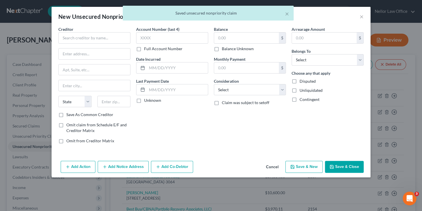
click at [76, 12] on div "× Saved unsecured nonpriority claim" at bounding box center [208, 15] width 422 height 18
click at [88, 37] on input "text" at bounding box center [94, 37] width 72 height 11
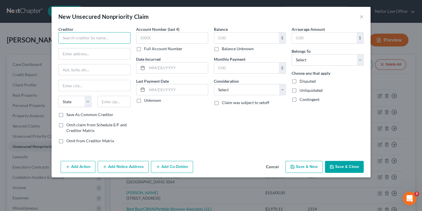
click at [102, 38] on input "text" at bounding box center [94, 37] width 72 height 11
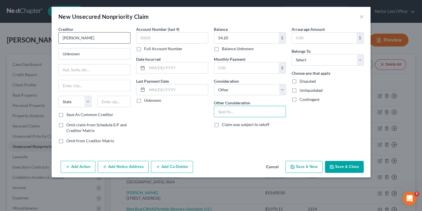
paste input "Customer Deposits on Account"
click at [296, 164] on button "Save & New" at bounding box center [303, 167] width 37 height 12
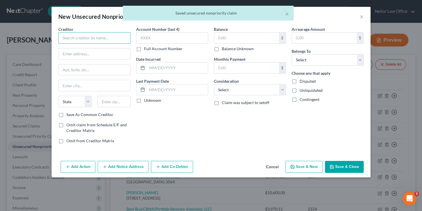
click at [88, 38] on input "text" at bounding box center [94, 37] width 72 height 11
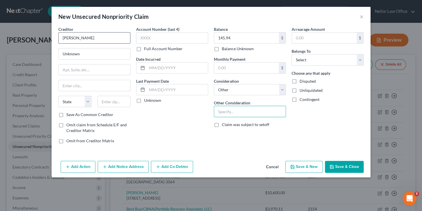
paste input "Customer Deposits on Account"
click at [297, 167] on button "Save & New" at bounding box center [303, 167] width 37 height 12
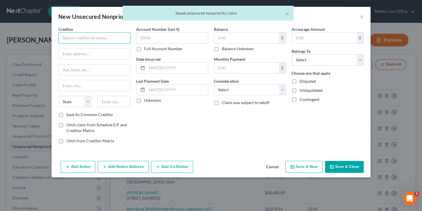
click at [90, 39] on input "text" at bounding box center [94, 37] width 72 height 11
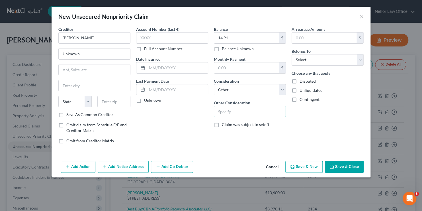
paste input "Customer Deposits on Account"
click at [298, 165] on button "Save & New" at bounding box center [303, 167] width 37 height 12
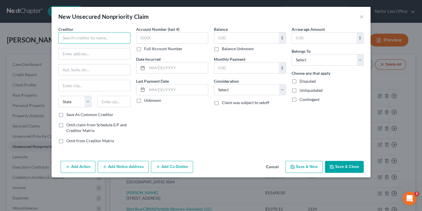
click at [67, 34] on input "text" at bounding box center [94, 37] width 72 height 11
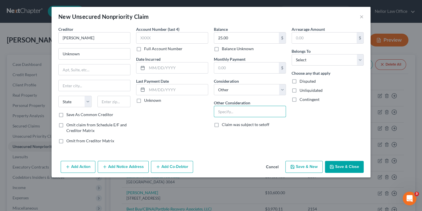
paste input "Customer Deposits on Account"
click at [310, 162] on button "Save & New" at bounding box center [303, 167] width 37 height 12
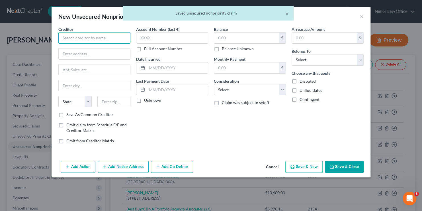
click at [86, 36] on input "text" at bounding box center [94, 37] width 72 height 11
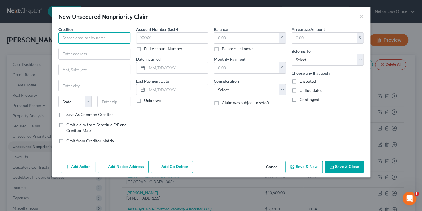
click at [97, 37] on input "text" at bounding box center [94, 37] width 72 height 11
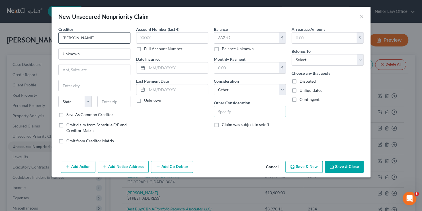
paste input "Customer Deposits on Account"
click at [310, 167] on button "Save & New" at bounding box center [303, 167] width 37 height 12
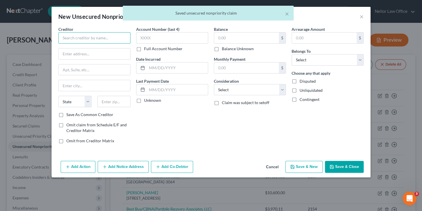
click at [91, 37] on input "text" at bounding box center [94, 37] width 72 height 11
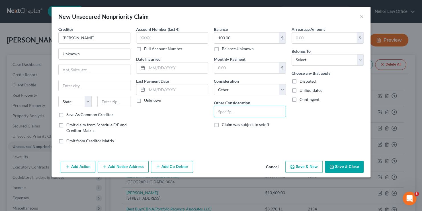
paste input "Customer Deposits on Account"
click at [302, 165] on button "Save & New" at bounding box center [303, 167] width 37 height 12
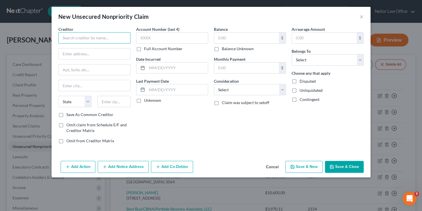
click at [111, 37] on input "text" at bounding box center [94, 37] width 72 height 11
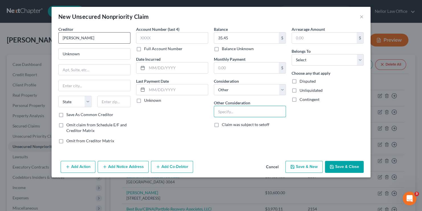
paste input "Customer Deposits on Account"
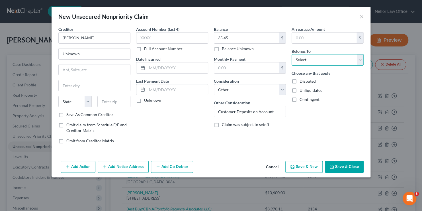
click at [333, 58] on select "Select Debtor 1 Only Debtor 2 Only Debtor 1 And Debtor 2 Only At Least One Of T…" at bounding box center [327, 59] width 72 height 11
click at [291, 54] on select "Select Debtor 1 Only Debtor 2 Only Debtor 1 And Debtor 2 Only At Least One Of T…" at bounding box center [327, 59] width 72 height 11
click at [309, 164] on button "Save & New" at bounding box center [303, 167] width 37 height 12
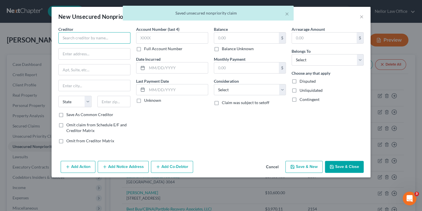
click at [82, 40] on input "text" at bounding box center [94, 37] width 72 height 11
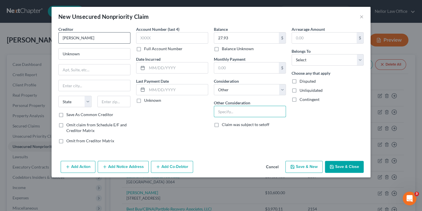
paste input "Customer Deposits on Account"
click at [292, 166] on icon "button" at bounding box center [292, 166] width 5 height 5
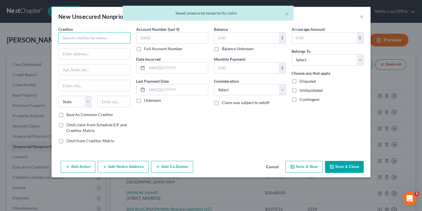
click at [105, 36] on input "text" at bounding box center [94, 37] width 72 height 11
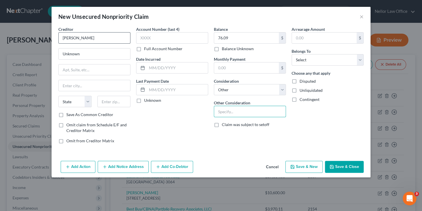
paste input "Customer Deposits on Account"
click at [310, 171] on div "Add Action Add Notice Address Add Co-Debtor Cancel Save & New Save & Close" at bounding box center [211, 167] width 319 height 19
click at [307, 165] on button "Save & New" at bounding box center [303, 167] width 37 height 12
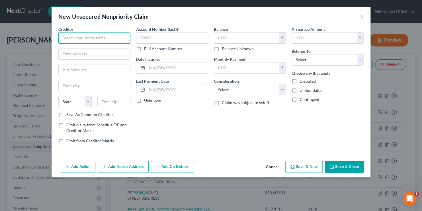
click at [70, 36] on input "text" at bounding box center [94, 37] width 72 height 11
click at [80, 34] on input "text" at bounding box center [94, 37] width 72 height 11
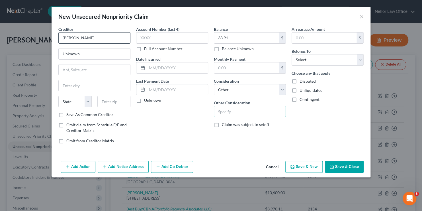
paste input "Customer Deposits on Account"
click at [299, 165] on button "Save & New" at bounding box center [303, 167] width 37 height 12
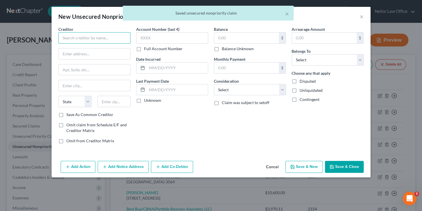
click at [78, 37] on input "text" at bounding box center [94, 37] width 72 height 11
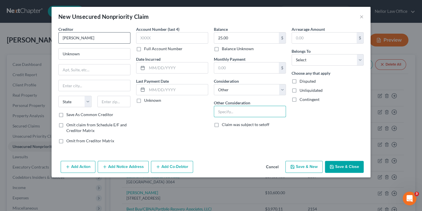
paste input "Customer Deposits on Account"
click at [296, 164] on button "Save & New" at bounding box center [303, 167] width 37 height 12
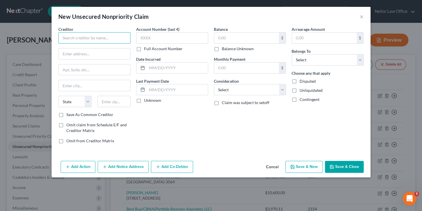
click at [118, 37] on input "text" at bounding box center [94, 37] width 72 height 11
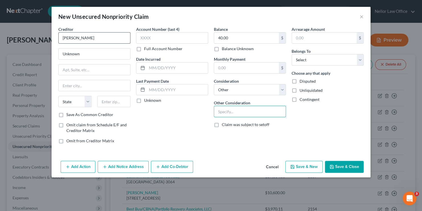
paste input "Customer Deposits on Account"
click at [299, 168] on button "Save & New" at bounding box center [303, 167] width 37 height 12
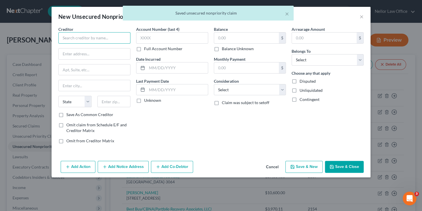
click at [72, 39] on input "text" at bounding box center [94, 37] width 72 height 11
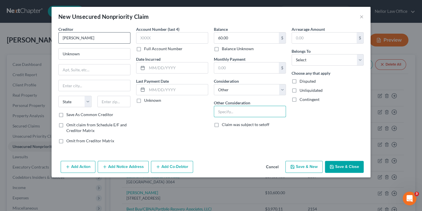
paste input "Customer Deposits on Account"
click at [290, 164] on button "Save & New" at bounding box center [303, 167] width 37 height 12
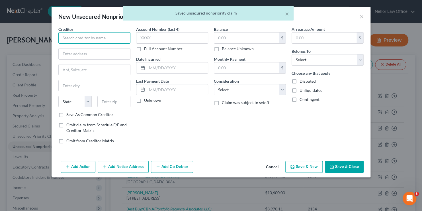
click at [91, 36] on input "text" at bounding box center [94, 37] width 72 height 11
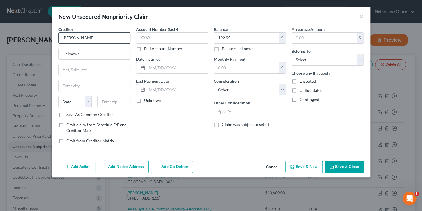
paste input "Customer Deposits on Account"
click at [307, 169] on button "Save & New" at bounding box center [303, 167] width 37 height 12
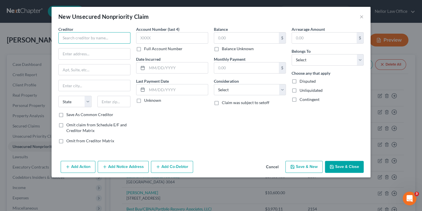
click at [79, 36] on input "text" at bounding box center [94, 37] width 72 height 11
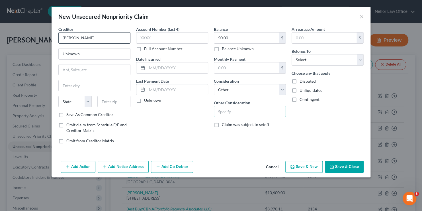
paste input "Customer Deposits on Account"
click at [304, 167] on button "Save & New" at bounding box center [303, 167] width 37 height 12
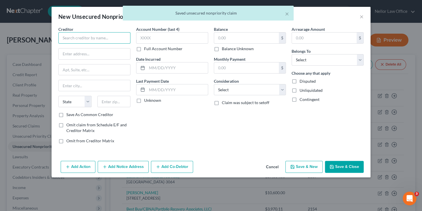
click at [95, 41] on input "text" at bounding box center [94, 37] width 72 height 11
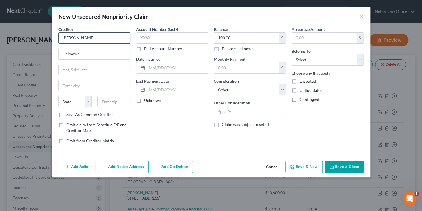
paste input "Customer Deposits on Account"
click at [307, 167] on button "Save & New" at bounding box center [303, 167] width 37 height 12
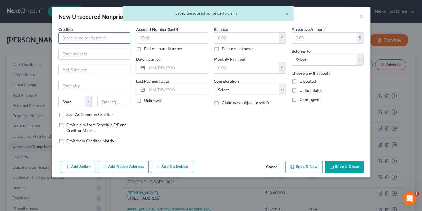
click at [81, 37] on input "text" at bounding box center [94, 37] width 72 height 11
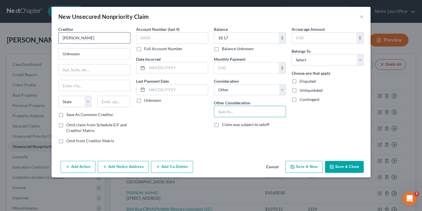
paste input "Customer Deposits on Account"
click at [301, 165] on button "Save & New" at bounding box center [303, 167] width 37 height 12
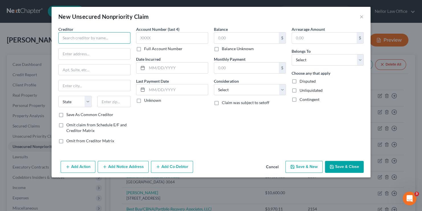
click at [75, 35] on input "text" at bounding box center [94, 37] width 72 height 11
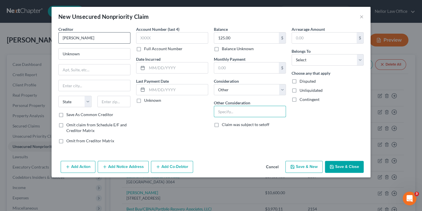
paste input "Customer Deposits on Account"
click at [300, 163] on button "Save & New" at bounding box center [303, 167] width 37 height 12
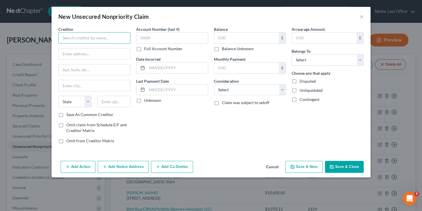
click at [74, 34] on input "text" at bounding box center [94, 37] width 72 height 11
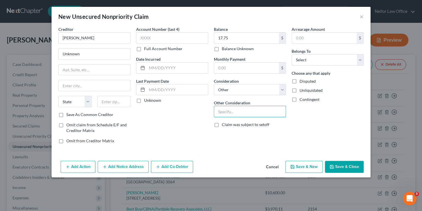
paste input "Customer Deposits on Account"
click at [294, 169] on button "Save & New" at bounding box center [303, 167] width 37 height 12
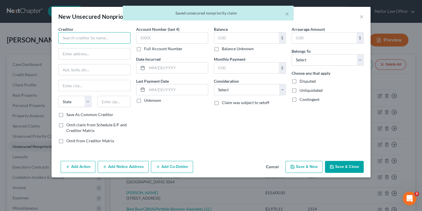
click at [114, 36] on input "text" at bounding box center [94, 37] width 72 height 11
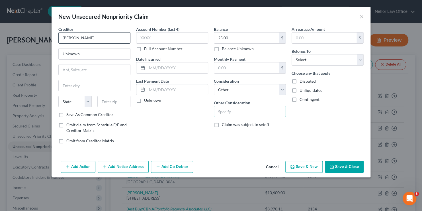
paste input "Customer Deposits on Account"
click at [304, 163] on button "Save & New" at bounding box center [303, 167] width 37 height 12
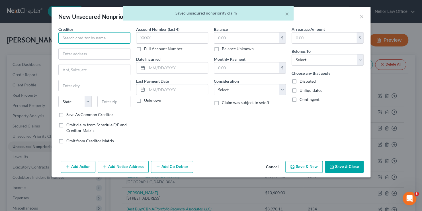
click at [78, 37] on input "text" at bounding box center [94, 37] width 72 height 11
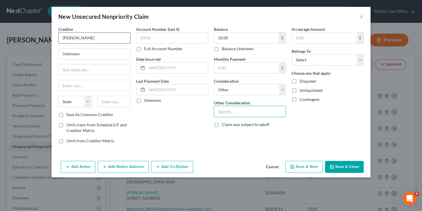
paste input "Customer Deposits on Account"
click at [303, 164] on button "Save & New" at bounding box center [303, 167] width 37 height 12
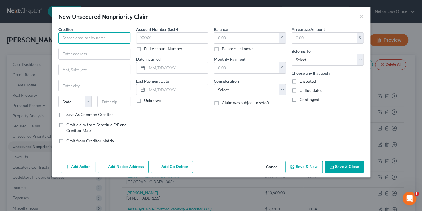
click at [71, 41] on input "text" at bounding box center [94, 37] width 72 height 11
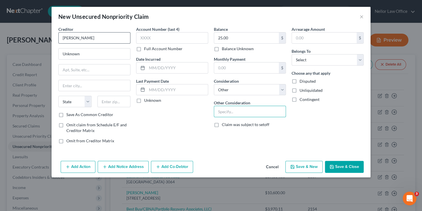
paste input "Customer Deposits on Account"
click at [307, 162] on button "Save & New" at bounding box center [303, 167] width 37 height 12
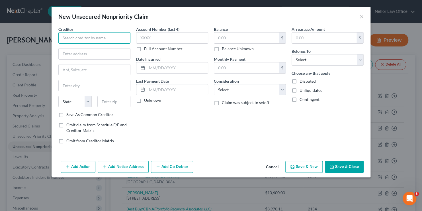
click at [110, 37] on input "text" at bounding box center [94, 37] width 72 height 11
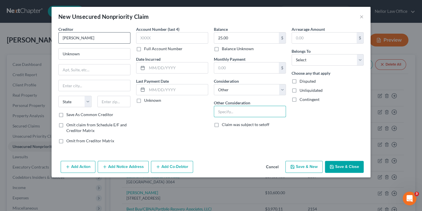
paste input "Customer Deposits on Account"
click at [315, 165] on button "Save & New" at bounding box center [303, 167] width 37 height 12
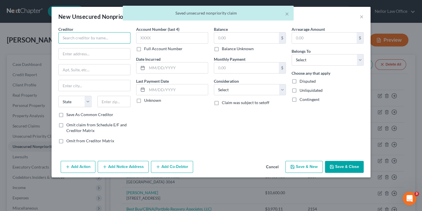
click at [98, 38] on input "text" at bounding box center [94, 37] width 72 height 11
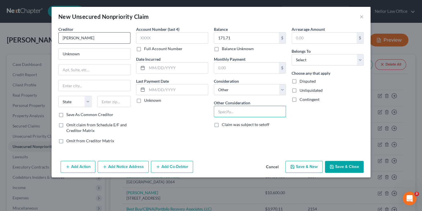
paste input "Customer Deposits on Account"
click at [307, 167] on button "Save & New" at bounding box center [303, 167] width 37 height 12
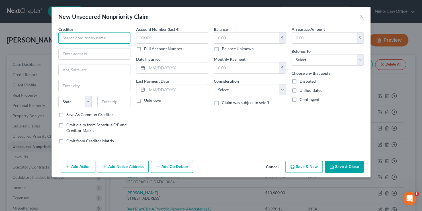
click at [87, 34] on input "text" at bounding box center [94, 37] width 72 height 11
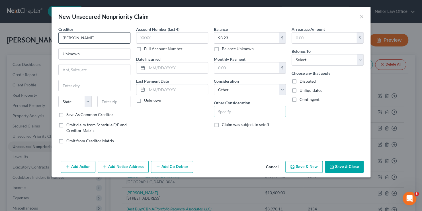
paste input "Customer Deposits on Account"
click at [299, 168] on button "Save & New" at bounding box center [303, 167] width 37 height 12
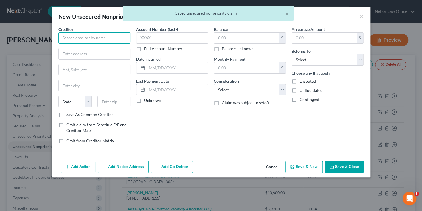
click at [98, 42] on input "text" at bounding box center [94, 37] width 72 height 11
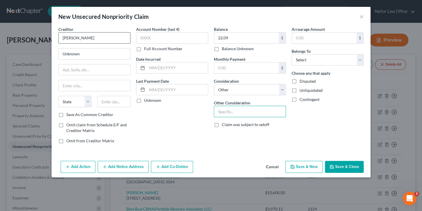
paste input "Customer Deposits on Account"
click at [298, 164] on button "Save & New" at bounding box center [303, 167] width 37 height 12
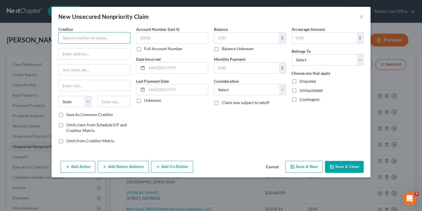
click at [96, 39] on input "text" at bounding box center [94, 37] width 72 height 11
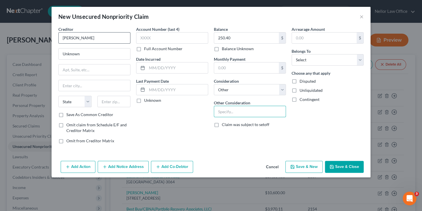
paste input "Customer Deposits on Account"
click at [305, 166] on button "Save & New" at bounding box center [303, 167] width 37 height 12
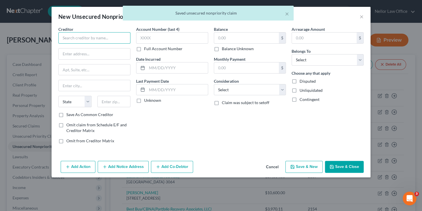
click at [89, 39] on input "text" at bounding box center [94, 37] width 72 height 11
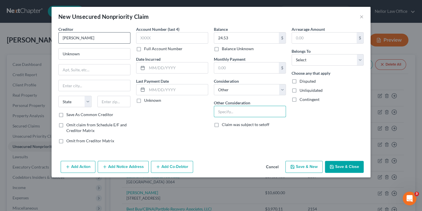
paste input "Customer Deposits on Account"
click at [299, 163] on button "Save & New" at bounding box center [303, 167] width 37 height 12
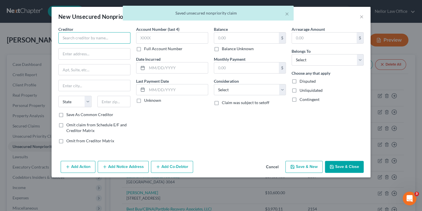
click at [102, 38] on input "text" at bounding box center [94, 37] width 72 height 11
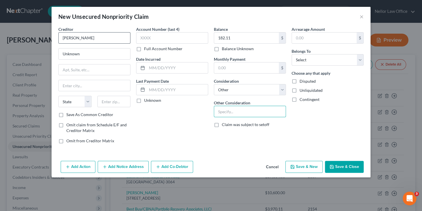
paste input "Customer Deposits on Account"
click at [298, 167] on button "Save & New" at bounding box center [303, 167] width 37 height 12
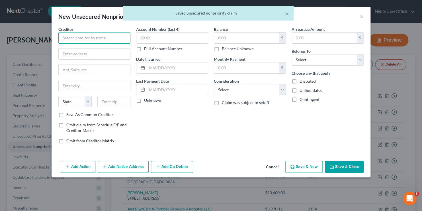
click at [93, 37] on input "text" at bounding box center [94, 37] width 72 height 11
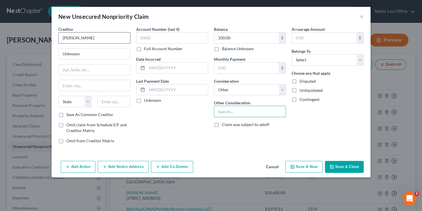
paste input "Customer Deposits on Account"
click at [303, 166] on button "Save & New" at bounding box center [303, 167] width 37 height 12
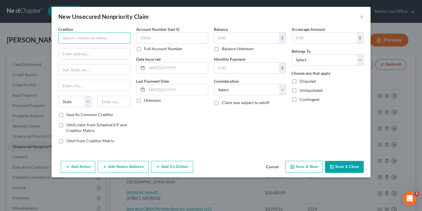
click at [101, 35] on input "text" at bounding box center [94, 37] width 72 height 11
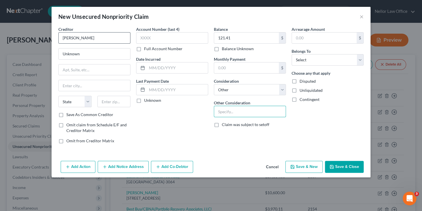
paste input "Customer Deposits on Account"
click at [312, 169] on button "Save & New" at bounding box center [303, 167] width 37 height 12
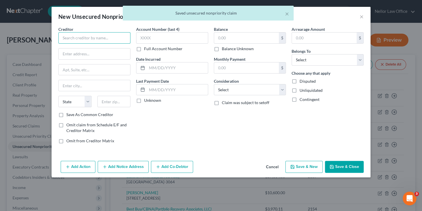
click at [77, 39] on input "text" at bounding box center [94, 37] width 72 height 11
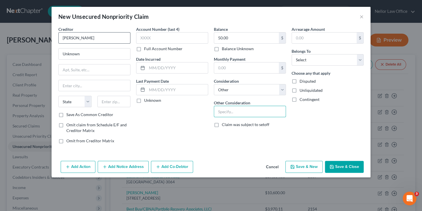
paste input "Customer Deposits on Account"
click at [306, 164] on button "Save & New" at bounding box center [303, 167] width 37 height 12
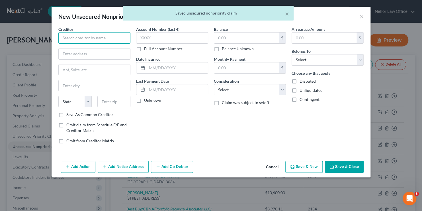
click at [85, 37] on input "text" at bounding box center [94, 37] width 72 height 11
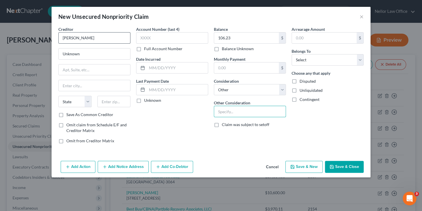
paste input "Customer Deposits on Account"
click at [313, 163] on button "Save & New" at bounding box center [303, 167] width 37 height 12
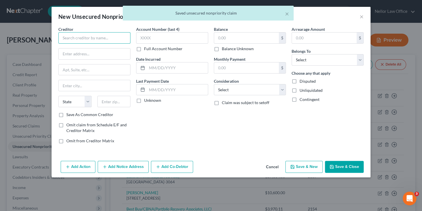
click at [88, 39] on input "text" at bounding box center [94, 37] width 72 height 11
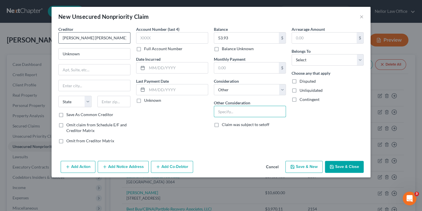
paste input "Customer Deposits on Account"
click at [307, 164] on button "Save & New" at bounding box center [303, 167] width 37 height 12
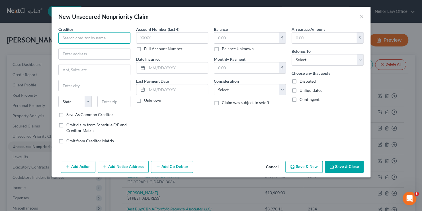
click at [96, 38] on input "text" at bounding box center [94, 37] width 72 height 11
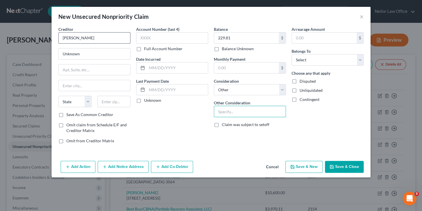
paste input "Customer Deposits on Account"
click at [305, 164] on button "Save & New" at bounding box center [303, 167] width 37 height 12
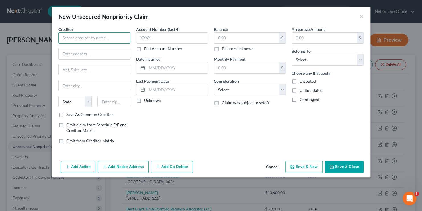
click at [102, 34] on input "text" at bounding box center [94, 37] width 72 height 11
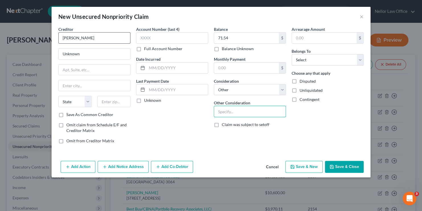
paste input "Customer Deposits on Account"
click at [300, 162] on button "Save & New" at bounding box center [303, 167] width 37 height 12
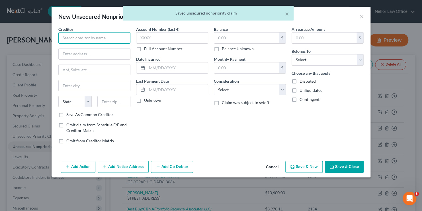
click at [77, 41] on input "text" at bounding box center [94, 37] width 72 height 11
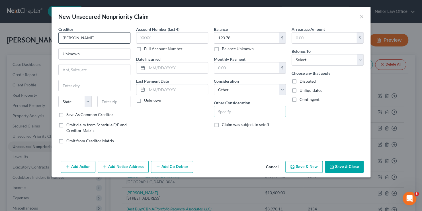
paste input "Customer Deposits on Account"
click at [298, 163] on button "Save & New" at bounding box center [303, 167] width 37 height 12
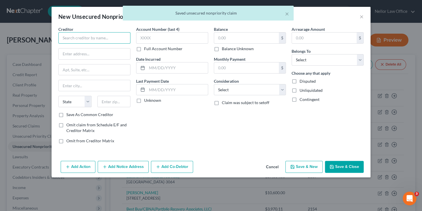
click at [111, 36] on input "text" at bounding box center [94, 37] width 72 height 11
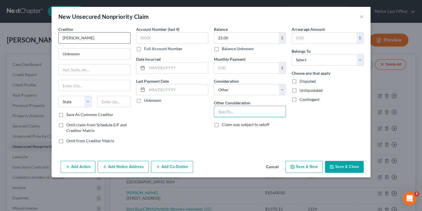
paste input "Customer Deposits on Account"
click at [313, 164] on button "Save & New" at bounding box center [303, 167] width 37 height 12
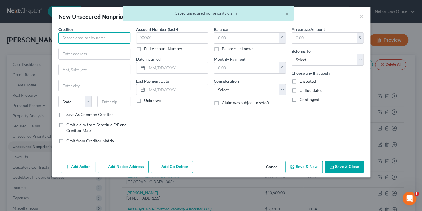
click at [103, 39] on input "text" at bounding box center [94, 37] width 72 height 11
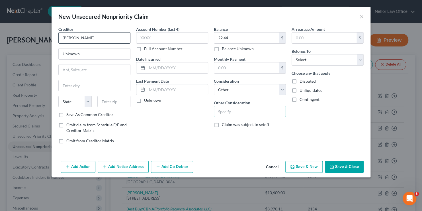
paste input "Customer Deposits on Account"
click at [309, 165] on button "Save & New" at bounding box center [303, 167] width 37 height 12
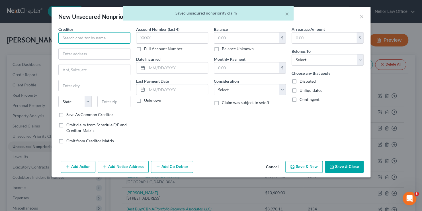
click at [100, 37] on input "text" at bounding box center [94, 37] width 72 height 11
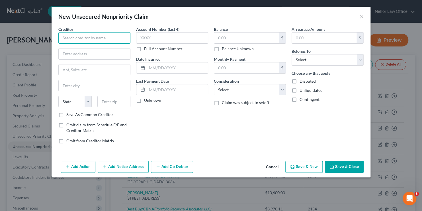
click at [102, 38] on input "text" at bounding box center [94, 37] width 72 height 11
click at [124, 36] on input "text" at bounding box center [94, 37] width 72 height 11
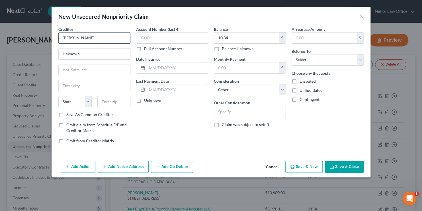
paste input "Customer Deposits on Account"
click at [310, 165] on button "Save & New" at bounding box center [303, 167] width 37 height 12
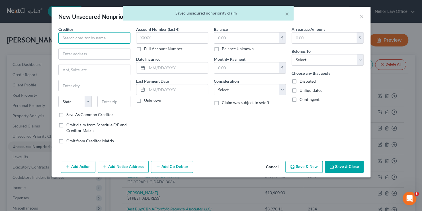
click at [112, 40] on input "text" at bounding box center [94, 37] width 72 height 11
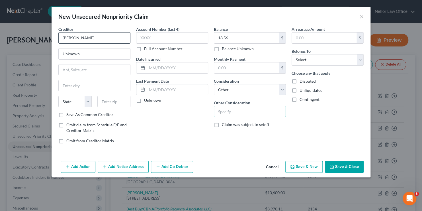
paste
click at [307, 165] on button "Save & New" at bounding box center [303, 167] width 37 height 12
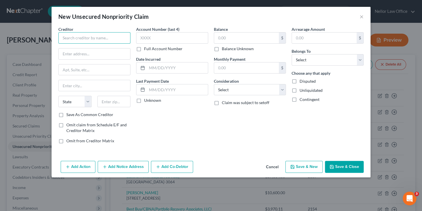
click at [104, 34] on input "text" at bounding box center [94, 37] width 72 height 11
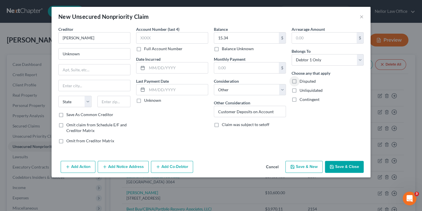
click at [303, 163] on button "Save & New" at bounding box center [303, 167] width 37 height 12
click at [98, 24] on div "New Unsecured Nonpriority Claim ×" at bounding box center [211, 16] width 319 height 19
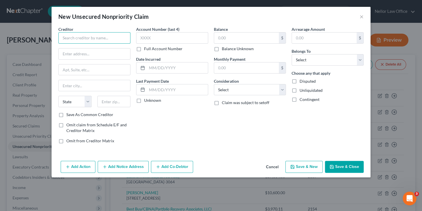
click at [100, 36] on input "text" at bounding box center [94, 37] width 72 height 11
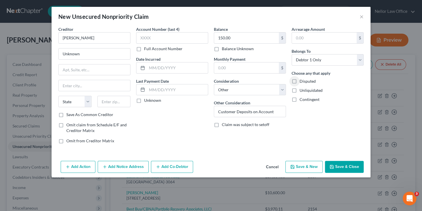
click at [311, 169] on button "Save & New" at bounding box center [303, 167] width 37 height 12
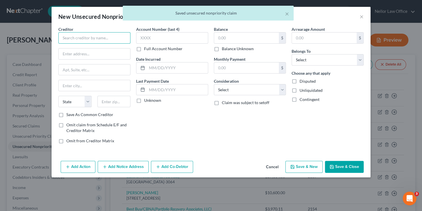
click at [97, 35] on input "text" at bounding box center [94, 37] width 72 height 11
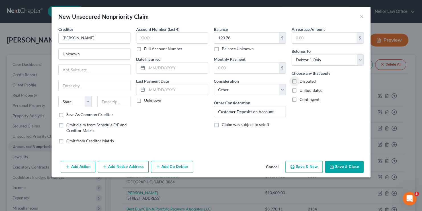
click at [311, 163] on button "Save & New" at bounding box center [303, 167] width 37 height 12
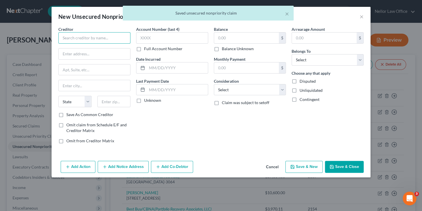
click at [85, 36] on input "text" at bounding box center [94, 37] width 72 height 11
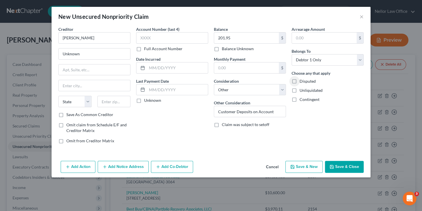
click at [303, 164] on button "Save & New" at bounding box center [303, 167] width 37 height 12
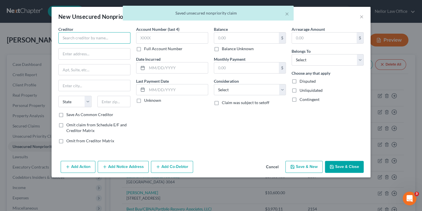
click at [85, 40] on input "text" at bounding box center [94, 37] width 72 height 11
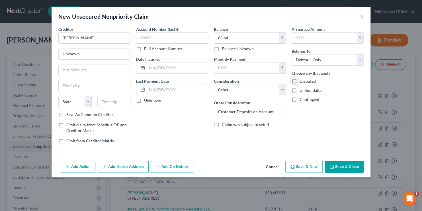
click at [309, 166] on button "Save & New" at bounding box center [303, 167] width 37 height 12
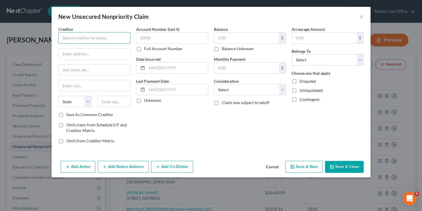
click at [117, 40] on input "text" at bounding box center [94, 37] width 72 height 11
click at [103, 40] on input "text" at bounding box center [94, 37] width 72 height 11
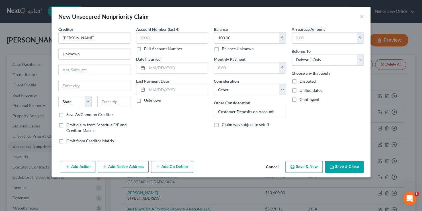
click at [297, 167] on button "Save & New" at bounding box center [303, 167] width 37 height 12
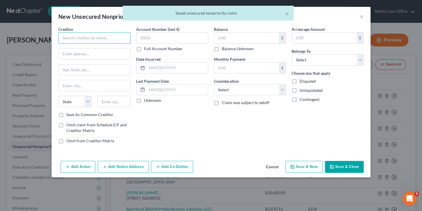
click at [89, 41] on input "text" at bounding box center [94, 37] width 72 height 11
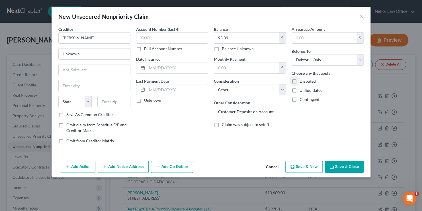
click at [300, 165] on button "Save & New" at bounding box center [303, 167] width 37 height 12
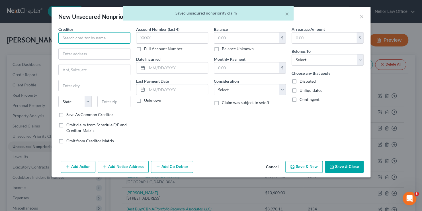
click at [98, 39] on input "text" at bounding box center [94, 37] width 72 height 11
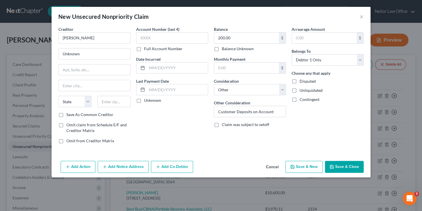
click at [319, 166] on button "Save & New" at bounding box center [303, 167] width 37 height 12
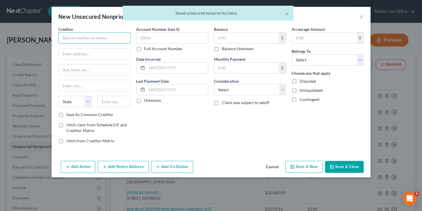
click at [107, 35] on input "text" at bounding box center [94, 37] width 72 height 11
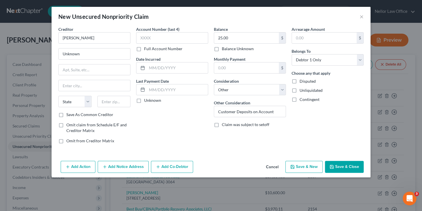
click at [311, 169] on button "Save & New" at bounding box center [303, 167] width 37 height 12
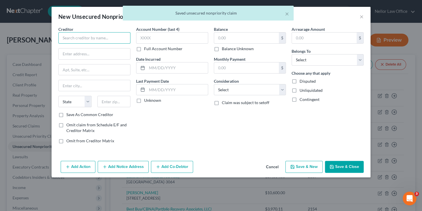
click at [81, 38] on input "text" at bounding box center [94, 37] width 72 height 11
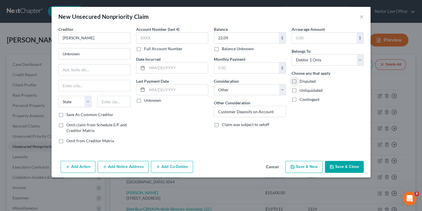
click at [293, 167] on polyline "button" at bounding box center [292, 167] width 2 height 1
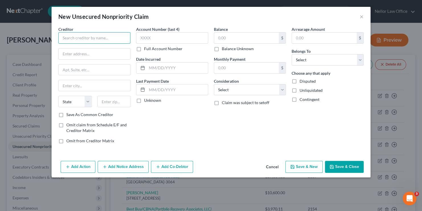
click at [78, 40] on input "text" at bounding box center [94, 37] width 72 height 11
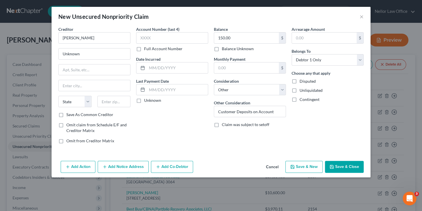
click at [306, 166] on button "Save & New" at bounding box center [303, 167] width 37 height 12
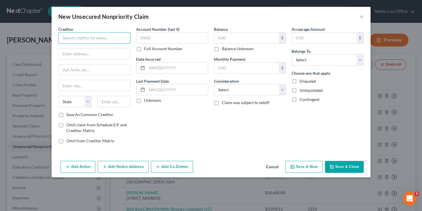
click at [100, 39] on input "text" at bounding box center [94, 37] width 72 height 11
click at [74, 38] on input "text" at bounding box center [94, 37] width 72 height 11
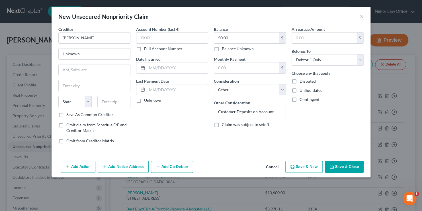
click at [303, 167] on button "Save & New" at bounding box center [303, 167] width 37 height 12
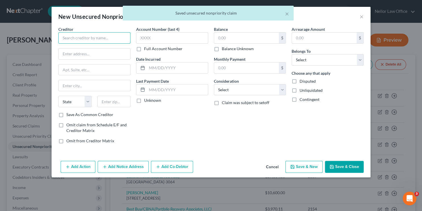
click at [86, 41] on input "text" at bounding box center [94, 37] width 72 height 11
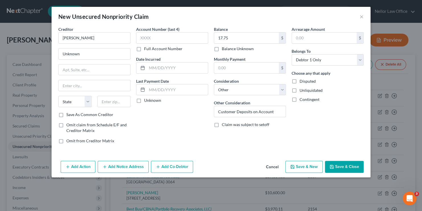
click at [308, 173] on div "Add Action Add Notice Address Add Co-Debtor Cancel Save & New Save & Close" at bounding box center [211, 167] width 319 height 19
click at [295, 168] on button "Save & New" at bounding box center [303, 167] width 37 height 12
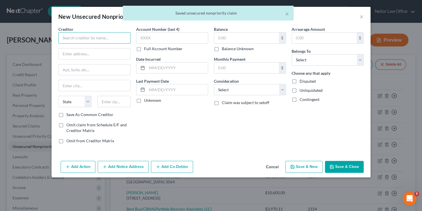
click at [71, 39] on input "text" at bounding box center [94, 37] width 72 height 11
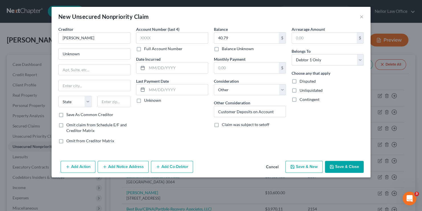
click at [270, 161] on button "Cancel" at bounding box center [272, 166] width 22 height 11
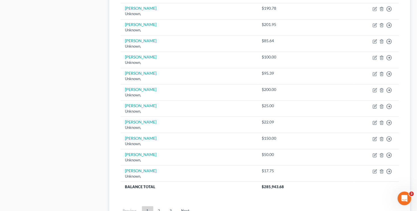
scroll to position [1651, 0]
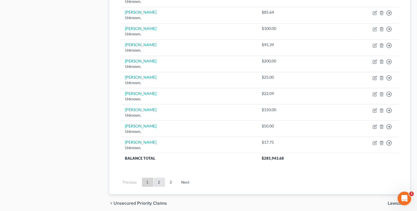
click at [159, 177] on link "2" at bounding box center [159, 181] width 11 height 9
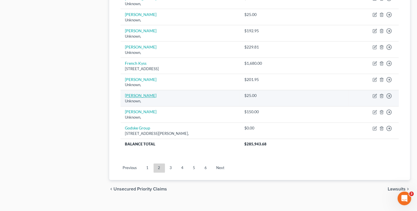
scroll to position [445, 0]
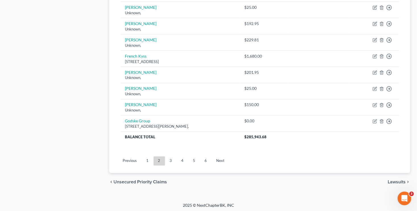
click at [172, 159] on link "3" at bounding box center [170, 160] width 11 height 9
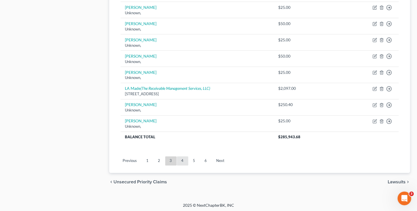
click at [184, 156] on link "4" at bounding box center [182, 160] width 11 height 9
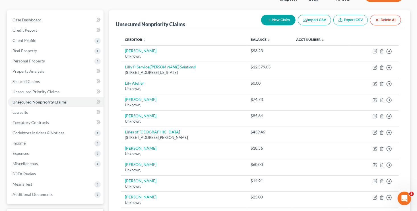
scroll to position [0, 0]
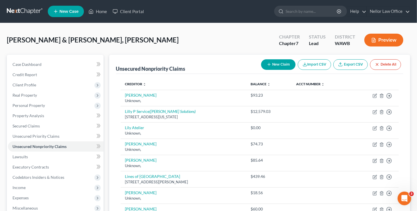
click at [279, 65] on button "New Claim" at bounding box center [278, 64] width 34 height 11
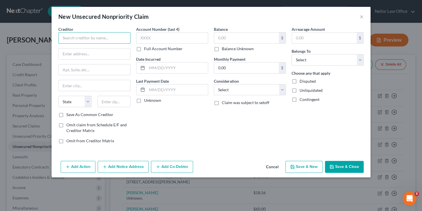
click at [85, 41] on input "text" at bounding box center [94, 37] width 72 height 11
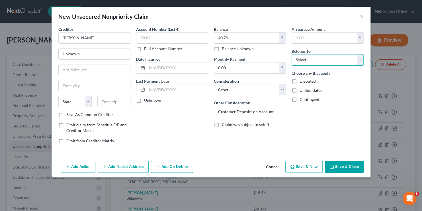
click at [334, 57] on select "Select Debtor 1 Only Debtor 2 Only Debtor 1 And Debtor 2 Only At Least One Of T…" at bounding box center [327, 59] width 72 height 11
click at [291, 54] on select "Select Debtor 1 Only Debtor 2 Only Debtor 1 And Debtor 2 Only At Least One Of T…" at bounding box center [327, 59] width 72 height 11
click at [303, 167] on button "Save & New" at bounding box center [303, 167] width 37 height 12
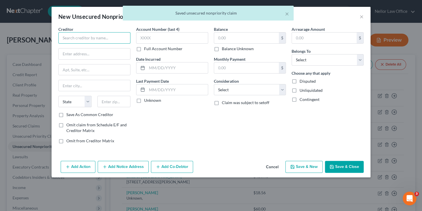
click at [92, 40] on input "text" at bounding box center [94, 37] width 72 height 11
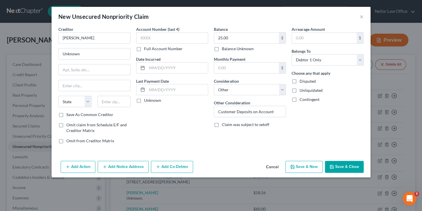
click at [295, 164] on icon "button" at bounding box center [292, 166] width 5 height 5
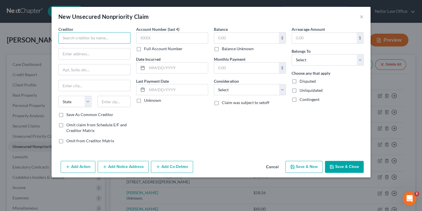
click at [80, 38] on input "text" at bounding box center [94, 37] width 72 height 11
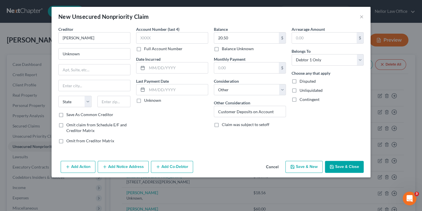
click at [304, 171] on button "Save & New" at bounding box center [303, 167] width 37 height 12
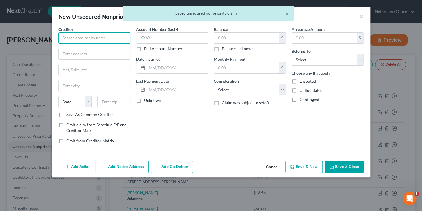
click at [74, 40] on input "text" at bounding box center [94, 37] width 72 height 11
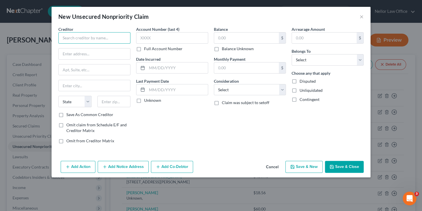
click at [73, 42] on input "text" at bounding box center [94, 37] width 72 height 11
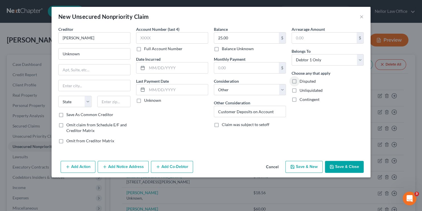
click at [313, 163] on button "Save & New" at bounding box center [303, 167] width 37 height 12
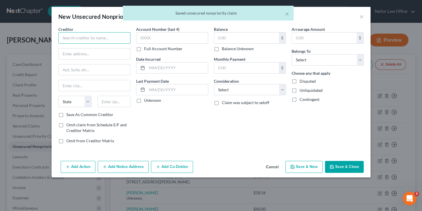
click at [89, 39] on input "text" at bounding box center [94, 37] width 72 height 11
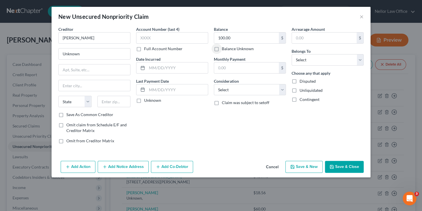
click at [303, 163] on button "Save & New" at bounding box center [303, 167] width 37 height 12
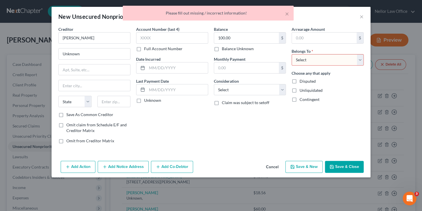
click at [301, 59] on select "Select Debtor 1 Only Debtor 2 Only Debtor 1 And Debtor 2 Only At Least One Of T…" at bounding box center [327, 59] width 72 height 11
click at [291, 54] on select "Select Debtor 1 Only Debtor 2 Only Debtor 1 And Debtor 2 Only At Least One Of T…" at bounding box center [327, 59] width 72 height 11
click at [307, 168] on button "Save & New" at bounding box center [303, 167] width 37 height 12
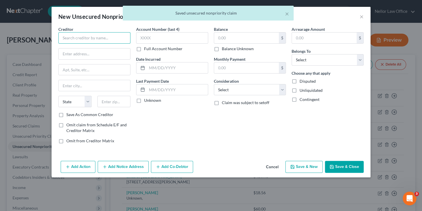
click at [109, 32] on input "text" at bounding box center [94, 37] width 72 height 11
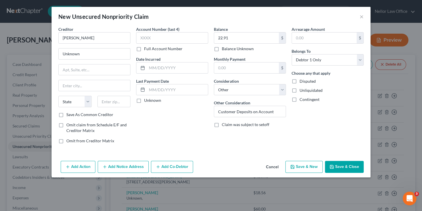
click at [302, 166] on button "Save & New" at bounding box center [303, 167] width 37 height 12
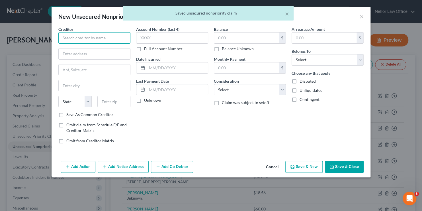
click at [72, 40] on input "text" at bounding box center [94, 37] width 72 height 11
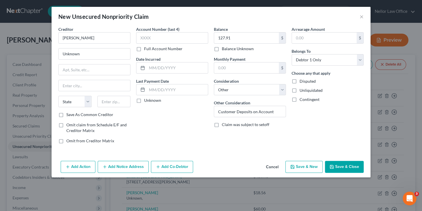
click at [299, 166] on button "Save & New" at bounding box center [303, 167] width 37 height 12
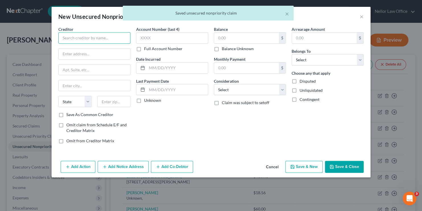
click at [84, 38] on input "text" at bounding box center [94, 37] width 72 height 11
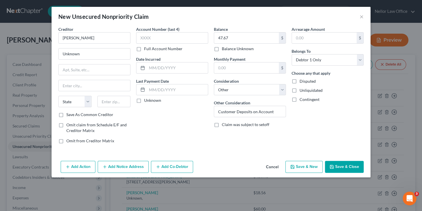
click at [290, 164] on button "Save & New" at bounding box center [303, 167] width 37 height 12
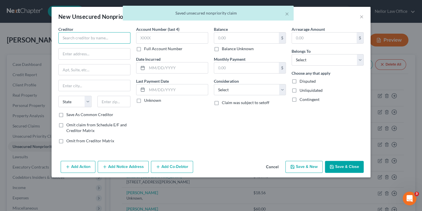
click at [74, 38] on input "text" at bounding box center [94, 37] width 72 height 11
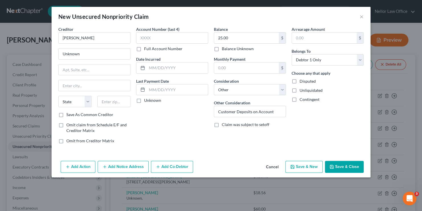
click at [309, 164] on button "Save & New" at bounding box center [303, 167] width 37 height 12
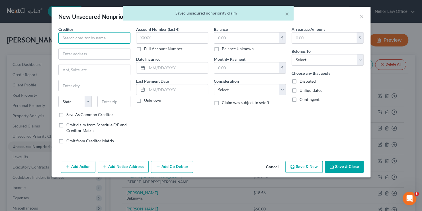
click at [99, 42] on input "text" at bounding box center [94, 37] width 72 height 11
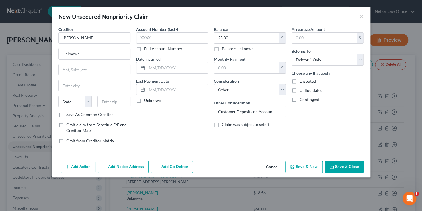
click at [299, 169] on button "Save & New" at bounding box center [303, 167] width 37 height 12
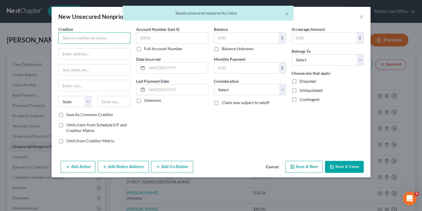
click at [95, 41] on input "text" at bounding box center [94, 37] width 72 height 11
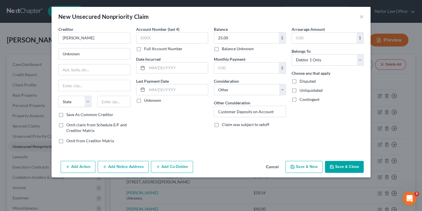
click at [301, 163] on button "Save & New" at bounding box center [303, 167] width 37 height 12
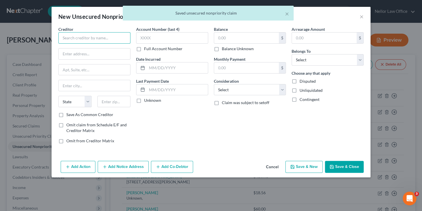
click at [88, 37] on input "text" at bounding box center [94, 37] width 72 height 11
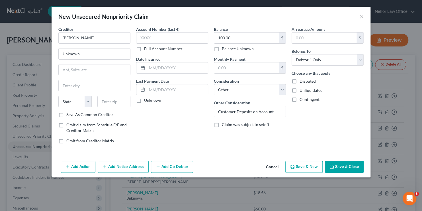
click at [300, 167] on button "Save & New" at bounding box center [303, 167] width 37 height 12
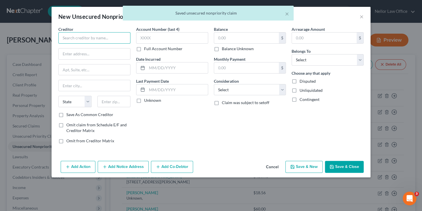
click at [93, 40] on input "text" at bounding box center [94, 37] width 72 height 11
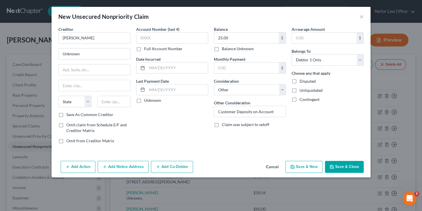
click at [303, 171] on button "Save & New" at bounding box center [303, 167] width 37 height 12
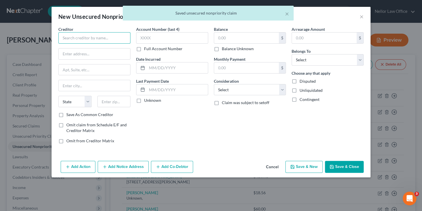
click at [79, 34] on input "text" at bounding box center [94, 37] width 72 height 11
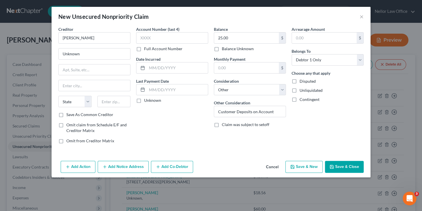
click at [312, 164] on button "Save & New" at bounding box center [303, 167] width 37 height 12
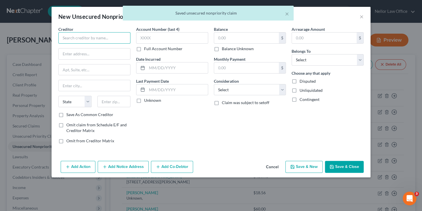
click at [92, 36] on input "text" at bounding box center [94, 37] width 72 height 11
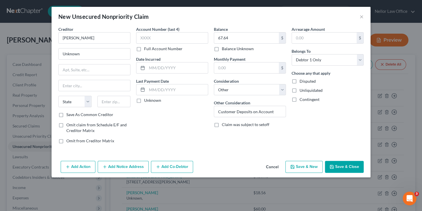
click at [312, 165] on button "Save & New" at bounding box center [303, 167] width 37 height 12
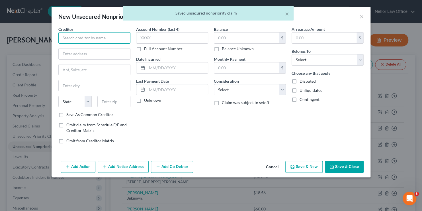
click at [92, 40] on input "text" at bounding box center [94, 37] width 72 height 11
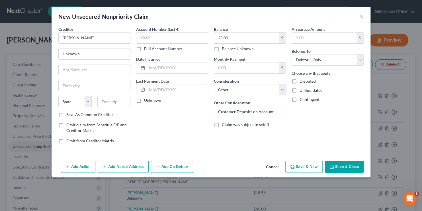
click at [315, 166] on button "Save & New" at bounding box center [303, 167] width 37 height 12
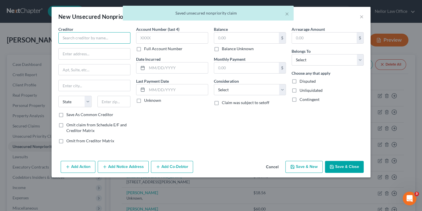
click at [89, 41] on input "text" at bounding box center [94, 37] width 72 height 11
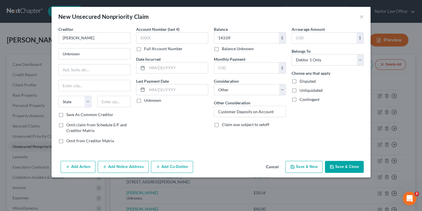
click at [310, 167] on button "Save & New" at bounding box center [303, 167] width 37 height 12
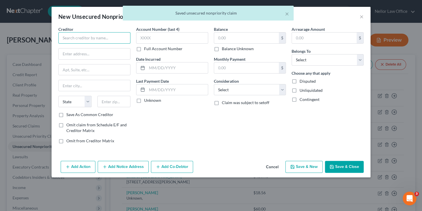
click at [73, 37] on input "text" at bounding box center [94, 37] width 72 height 11
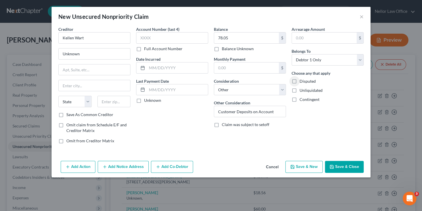
click at [306, 164] on button "Save & New" at bounding box center [303, 167] width 37 height 12
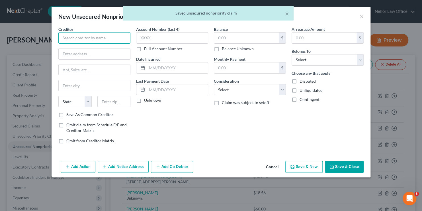
click at [79, 39] on input "text" at bounding box center [94, 37] width 72 height 11
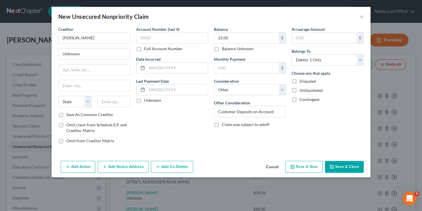
click at [294, 171] on button "Save & New" at bounding box center [303, 167] width 37 height 12
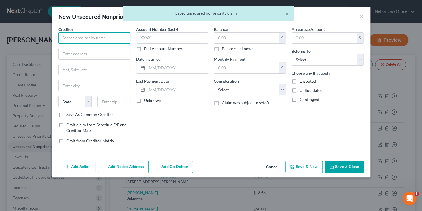
click at [83, 35] on input "text" at bounding box center [94, 37] width 72 height 11
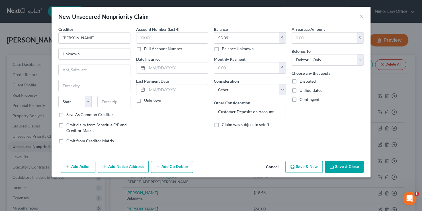
click at [304, 164] on button "Save & New" at bounding box center [303, 167] width 37 height 12
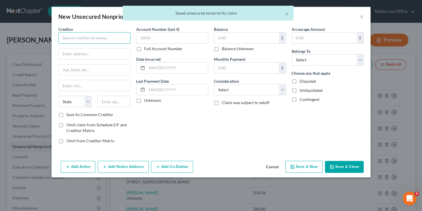
click at [81, 34] on input "text" at bounding box center [94, 37] width 72 height 11
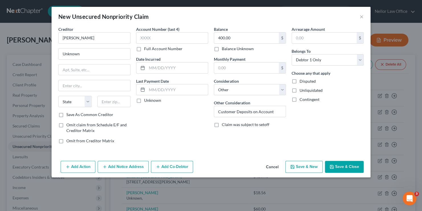
click at [330, 166] on icon "button" at bounding box center [331, 166] width 3 height 3
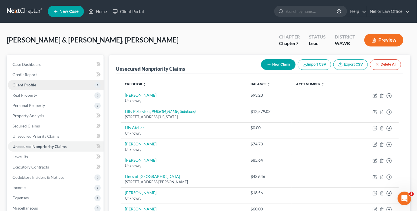
click at [31, 83] on span "Client Profile" at bounding box center [25, 84] width 24 height 5
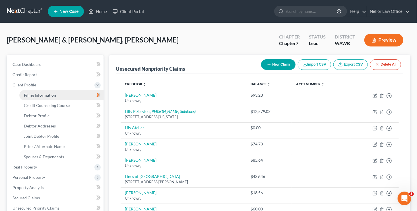
click at [63, 94] on link "Filing Information" at bounding box center [61, 95] width 84 height 10
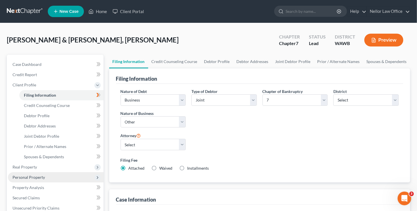
click at [46, 176] on span "Personal Property" at bounding box center [56, 177] width 96 height 10
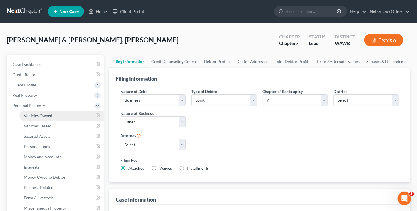
click at [39, 118] on link "Vehicles Owned" at bounding box center [61, 115] width 84 height 10
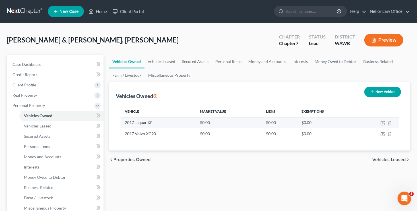
click at [147, 126] on td "2017 Jaquar XF" at bounding box center [158, 122] width 75 height 11
click at [383, 122] on icon "button" at bounding box center [382, 123] width 3 height 3
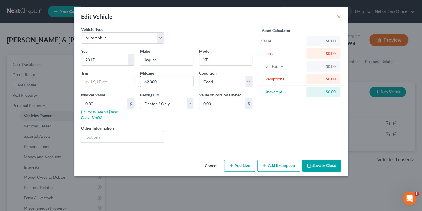
click at [181, 81] on input "62,000" at bounding box center [166, 81] width 53 height 11
drag, startPoint x: 181, startPoint y: 81, endPoint x: 119, endPoint y: 81, distance: 62.1
click at [121, 83] on div "Year Select 2026 2025 2024 2023 2022 2021 2020 2019 2018 2017 2016 2015 2014 20…" at bounding box center [166, 97] width 177 height 99
click at [320, 159] on button "Save & Close" at bounding box center [321, 165] width 39 height 12
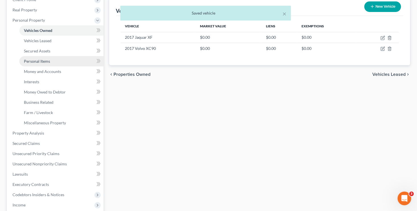
scroll to position [85, 0]
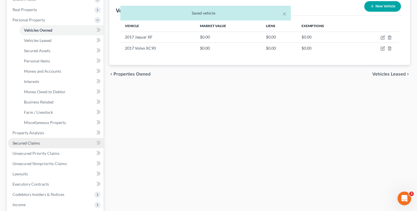
click at [40, 142] on link "Secured Claims" at bounding box center [56, 143] width 96 height 10
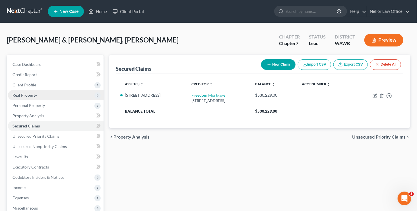
click at [30, 93] on span "Real Property" at bounding box center [25, 95] width 24 height 5
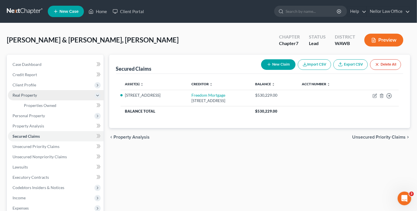
click at [30, 93] on span "Real Property" at bounding box center [25, 95] width 24 height 5
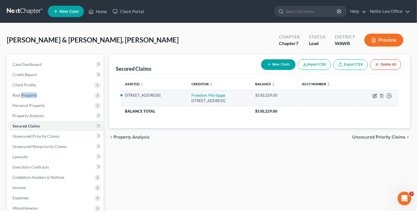
click at [375, 95] on icon "button" at bounding box center [375, 95] width 3 height 3
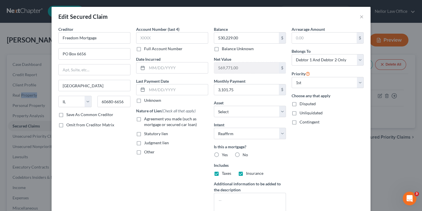
click at [222, 153] on label "Yes" at bounding box center [225, 155] width 6 height 6
click at [224, 153] on input "Yes" at bounding box center [226, 154] width 4 height 4
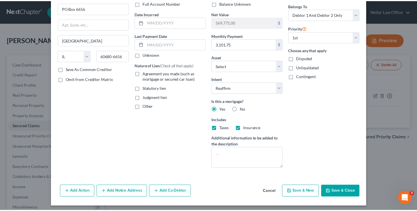
scroll to position [47, 0]
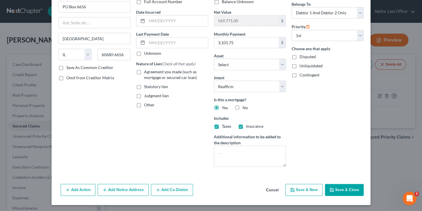
click at [339, 194] on button "Save & Close" at bounding box center [344, 190] width 39 height 12
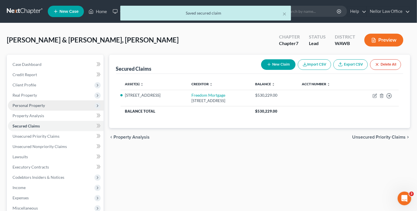
click at [21, 105] on span "Personal Property" at bounding box center [29, 105] width 32 height 5
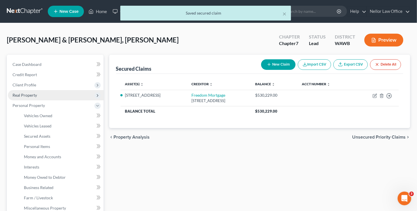
click at [21, 96] on span "Real Property" at bounding box center [25, 95] width 24 height 5
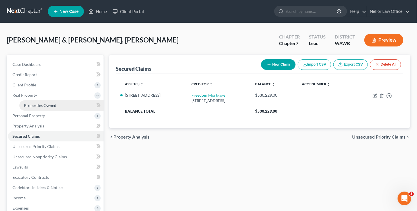
click at [50, 106] on span "Properties Owned" at bounding box center [40, 105] width 32 height 5
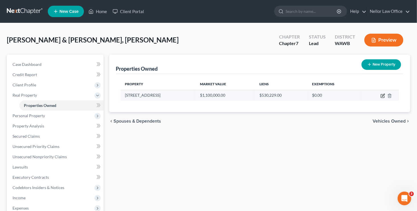
click at [384, 96] on icon "button" at bounding box center [383, 95] width 3 height 3
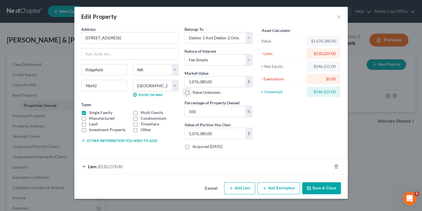
click at [328, 186] on button "Save & Close" at bounding box center [321, 188] width 39 height 12
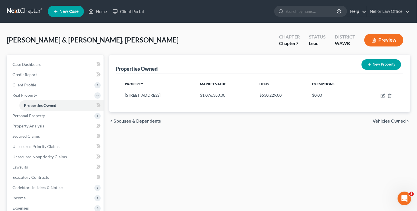
click at [358, 10] on link "Help" at bounding box center [357, 11] width 19 height 10
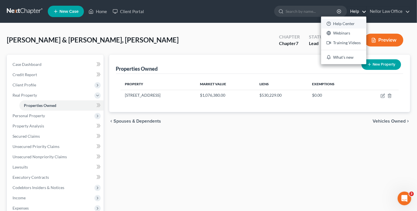
click at [348, 23] on link "Help Center" at bounding box center [343, 24] width 45 height 10
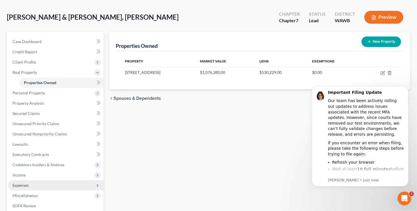
scroll to position [85, 0]
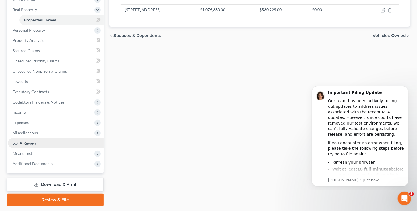
click at [39, 141] on link "SOFA Review" at bounding box center [56, 143] width 96 height 10
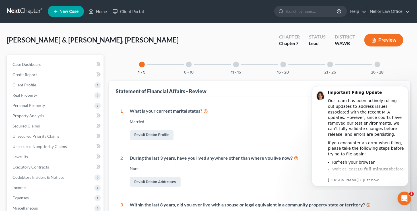
click at [251, 121] on div "Married" at bounding box center [264, 122] width 269 height 6
click at [251, 135] on div "Revisit Debtor Profile" at bounding box center [264, 135] width 269 height 12
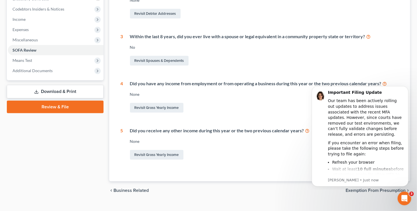
scroll to position [178, 0]
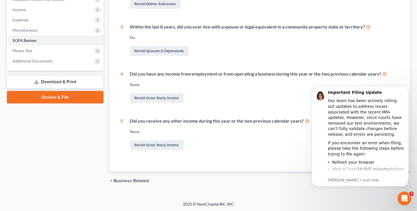
click at [131, 180] on span "Business Related" at bounding box center [131, 180] width 35 height 5
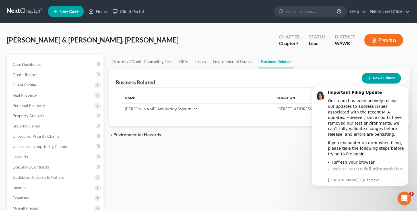
click at [284, 78] on div "Business Related New Business" at bounding box center [260, 77] width 288 height 19
click at [303, 179] on html "Important Filing Update Our team has been actively rolling out updates to addre…" at bounding box center [360, 135] width 114 height 109
click at [406, 88] on icon "Dismiss notification" at bounding box center [407, 87] width 2 height 2
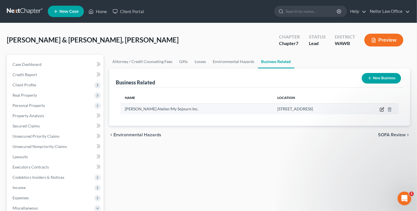
click at [382, 109] on icon "button" at bounding box center [382, 108] width 3 height 3
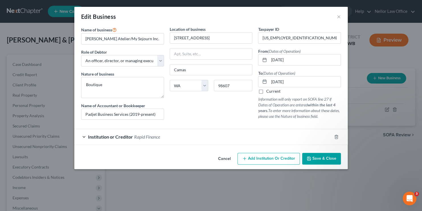
click at [327, 156] on span "Save & Close" at bounding box center [324, 158] width 24 height 5
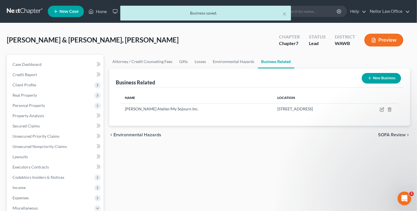
click at [385, 132] on span "SOFA Review" at bounding box center [392, 134] width 28 height 5
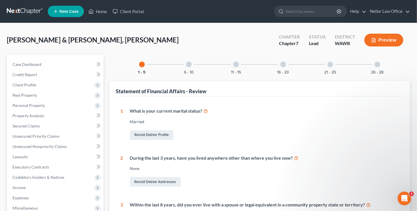
click at [188, 65] on div at bounding box center [189, 64] width 6 height 6
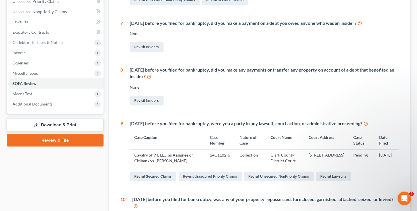
scroll to position [49, 0]
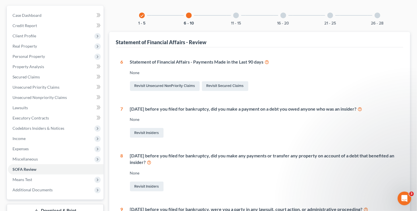
click at [237, 18] on div at bounding box center [236, 16] width 6 height 6
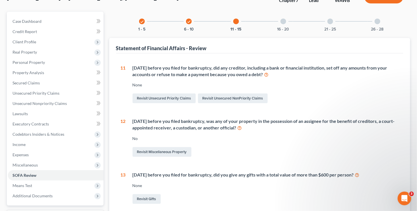
scroll to position [33, 0]
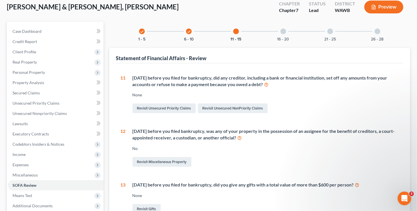
click at [284, 31] on div at bounding box center [284, 31] width 6 height 6
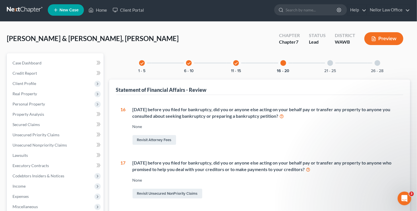
scroll to position [0, 0]
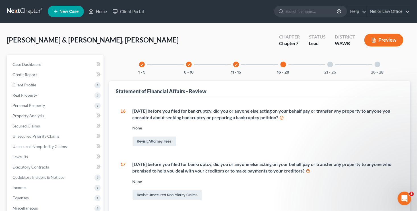
click at [329, 64] on div at bounding box center [331, 64] width 6 height 6
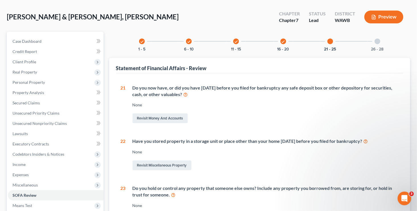
scroll to position [20, 0]
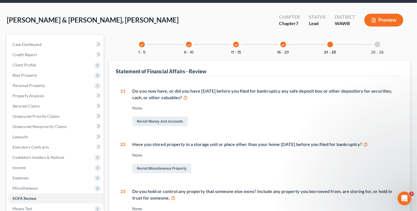
click at [377, 44] on div at bounding box center [378, 45] width 6 height 6
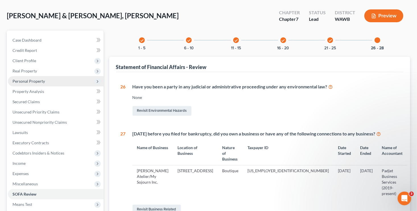
scroll to position [0, 0]
